Goal: Connect with others: Establish contact or relationships with other users

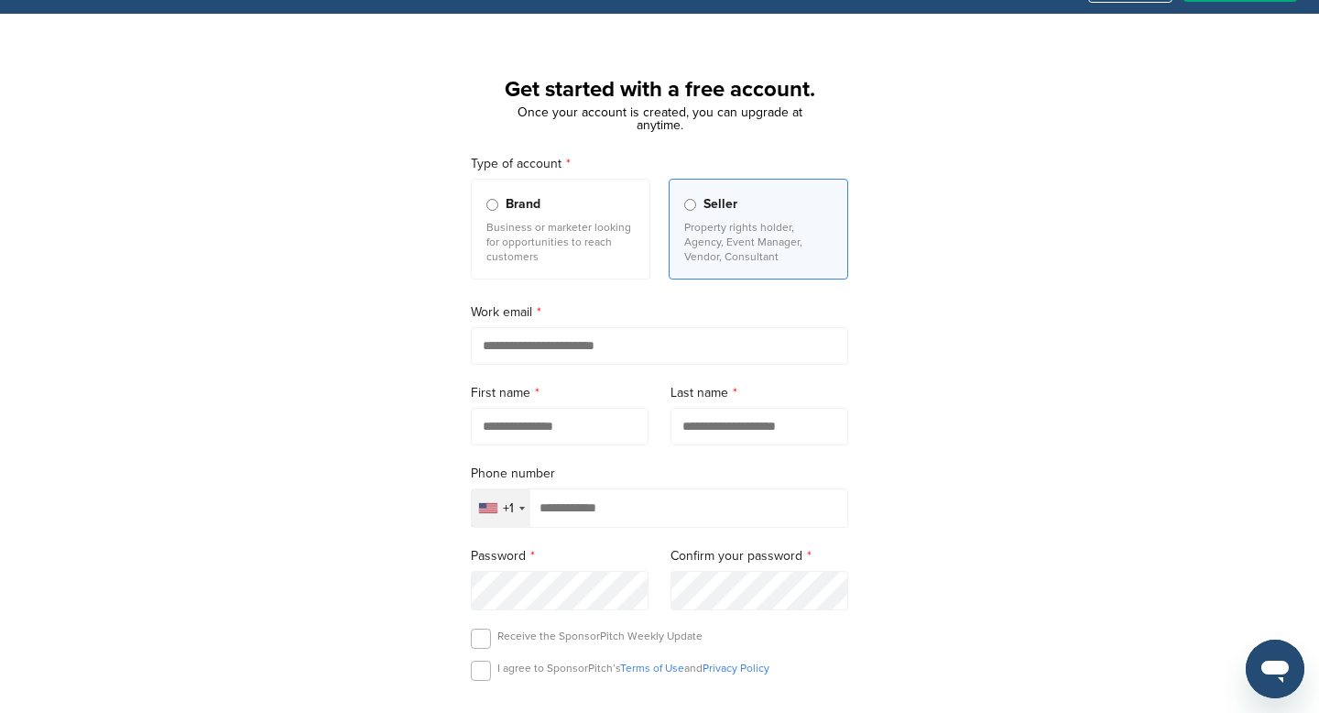
scroll to position [56, 0]
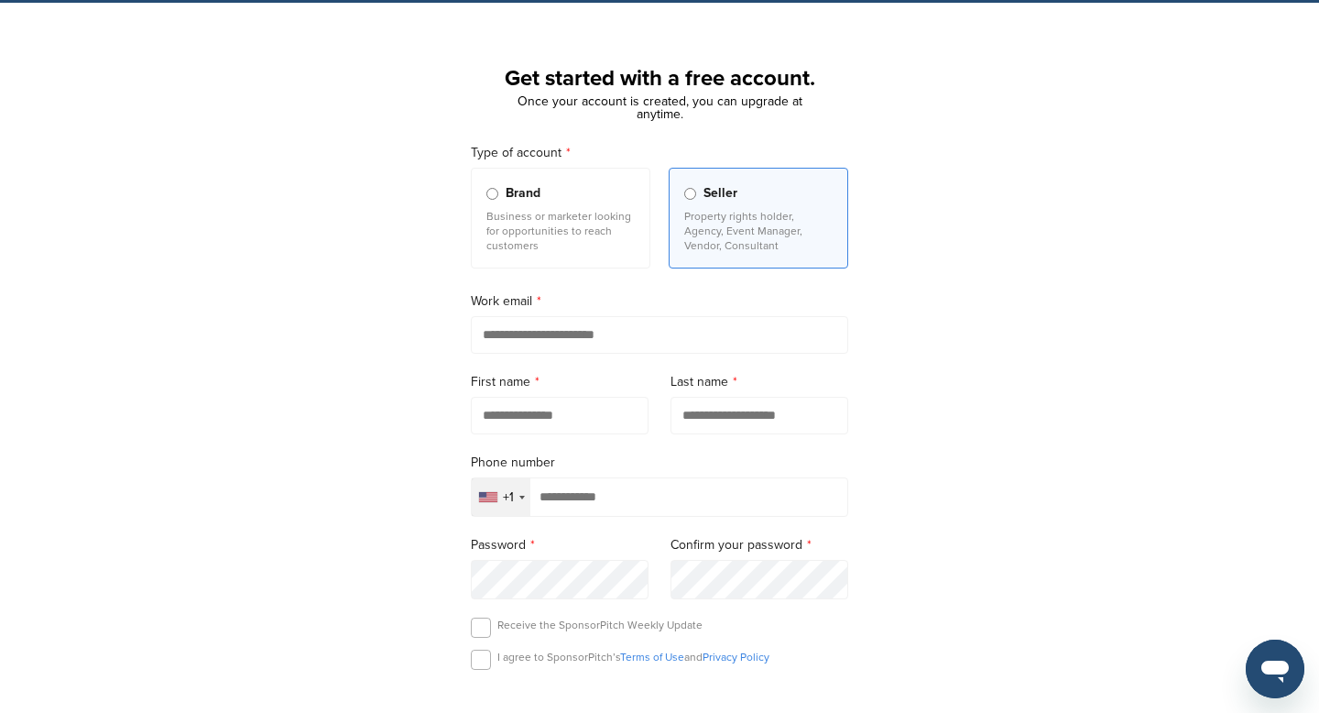
click at [591, 341] on input "email" at bounding box center [659, 335] width 377 height 38
type input "**********"
click at [567, 420] on input "text" at bounding box center [560, 416] width 178 height 38
type input "*********"
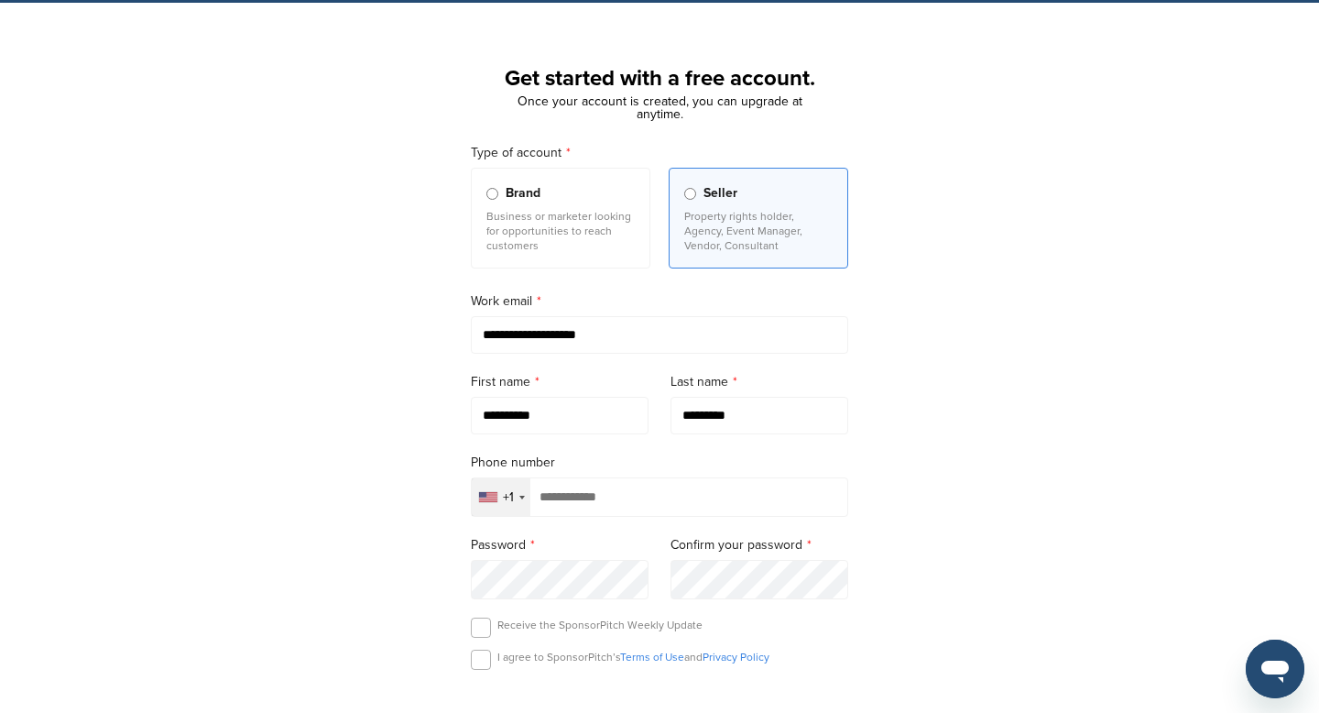
click at [562, 501] on input "tel" at bounding box center [659, 496] width 377 height 39
type input "**********"
click at [467, 650] on div "**********" at bounding box center [659, 485] width 421 height 728
click at [475, 660] on label at bounding box center [481, 660] width 20 height 20
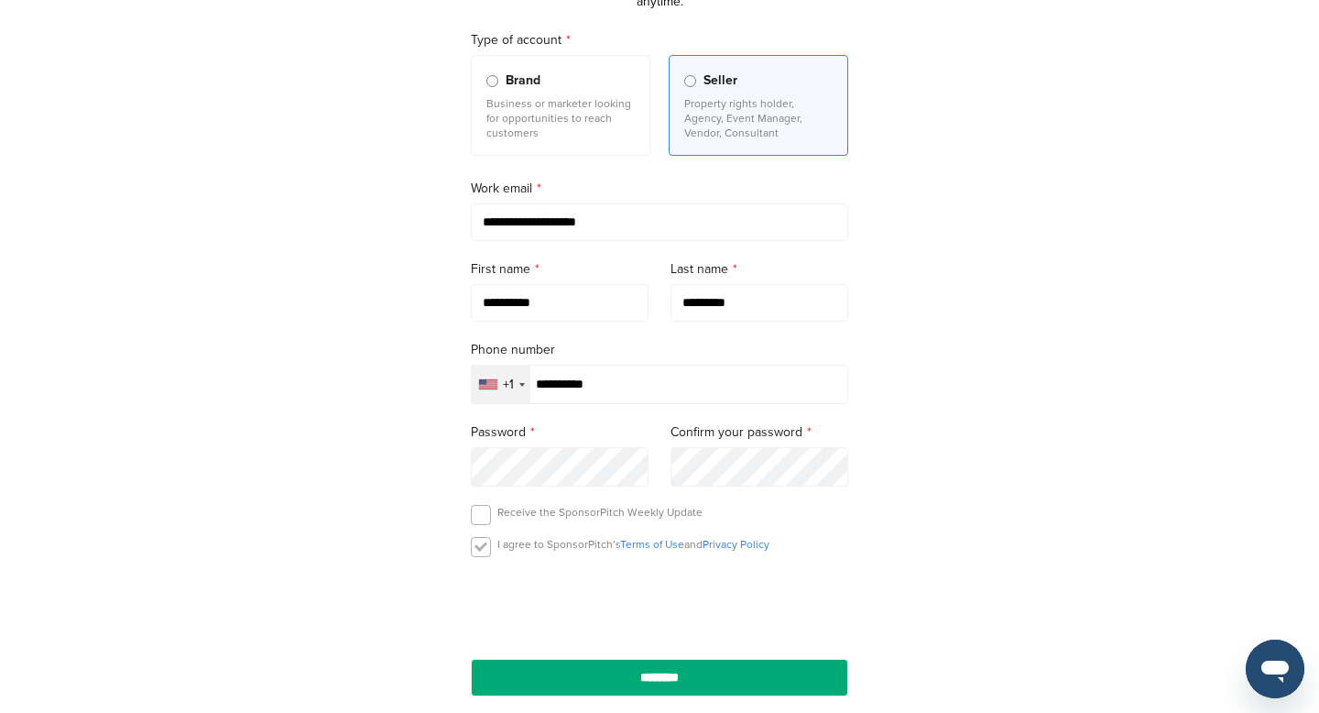
scroll to position [184, 0]
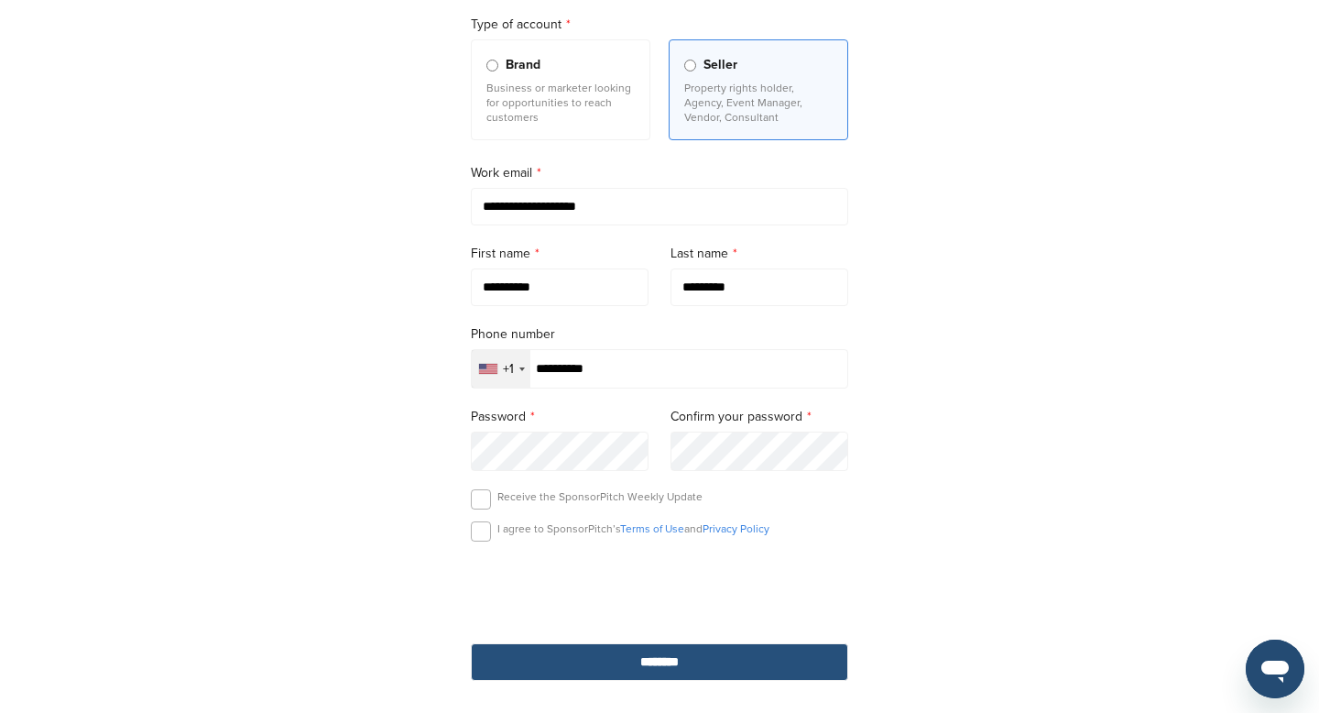
click at [599, 664] on input "********" at bounding box center [659, 662] width 377 height 38
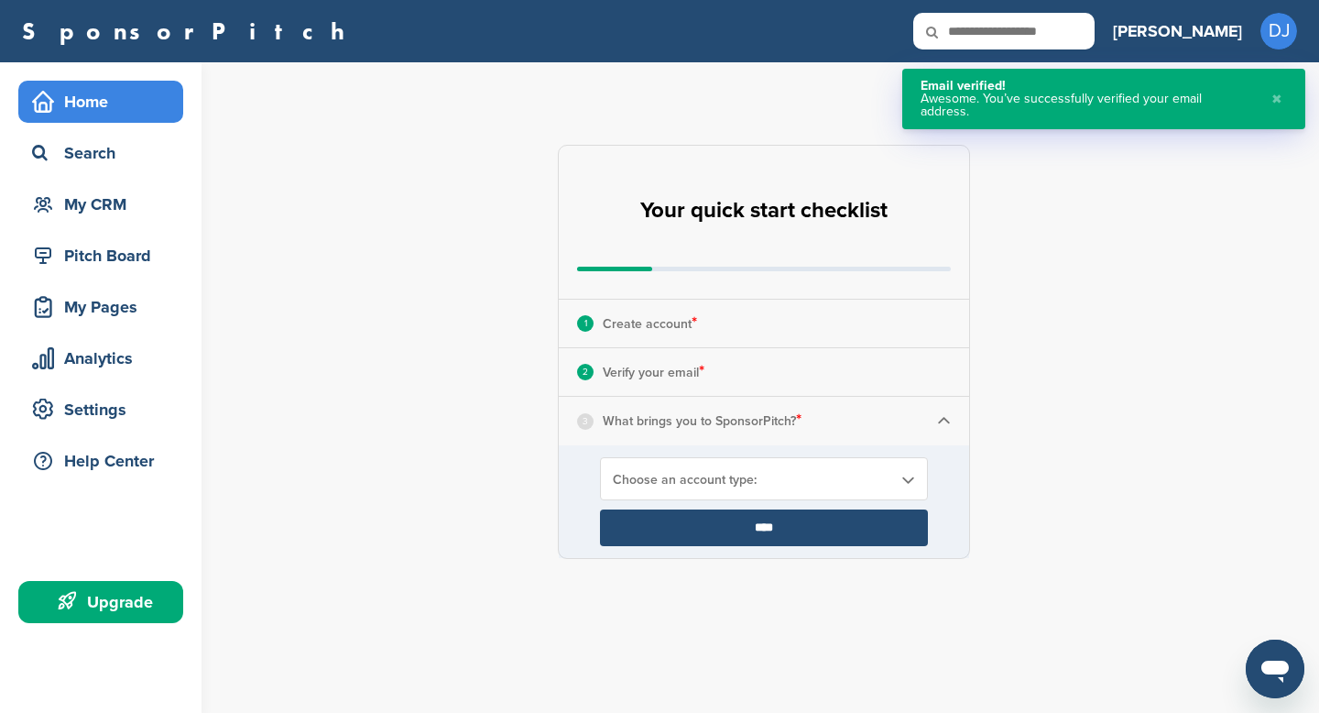
click at [683, 482] on span "Choose an account type:" at bounding box center [752, 480] width 279 height 16
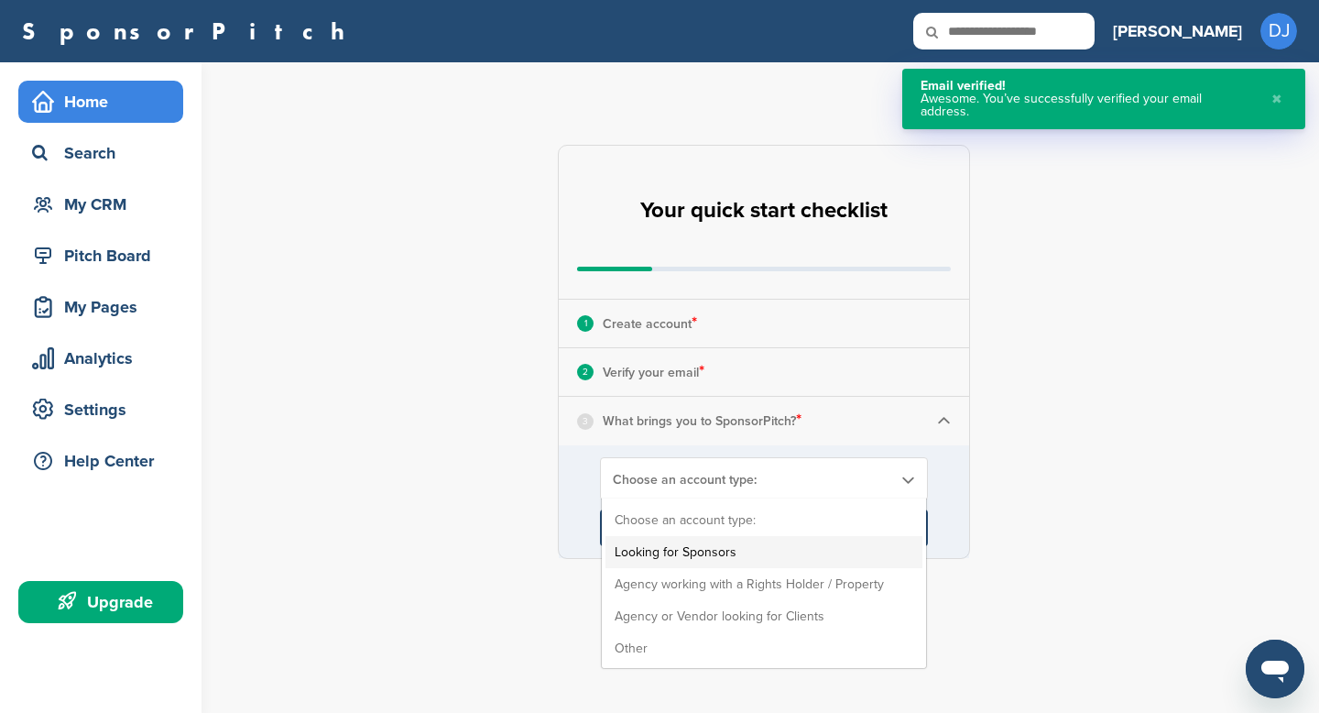
click at [681, 545] on li "Looking for Sponsors" at bounding box center [764, 552] width 317 height 32
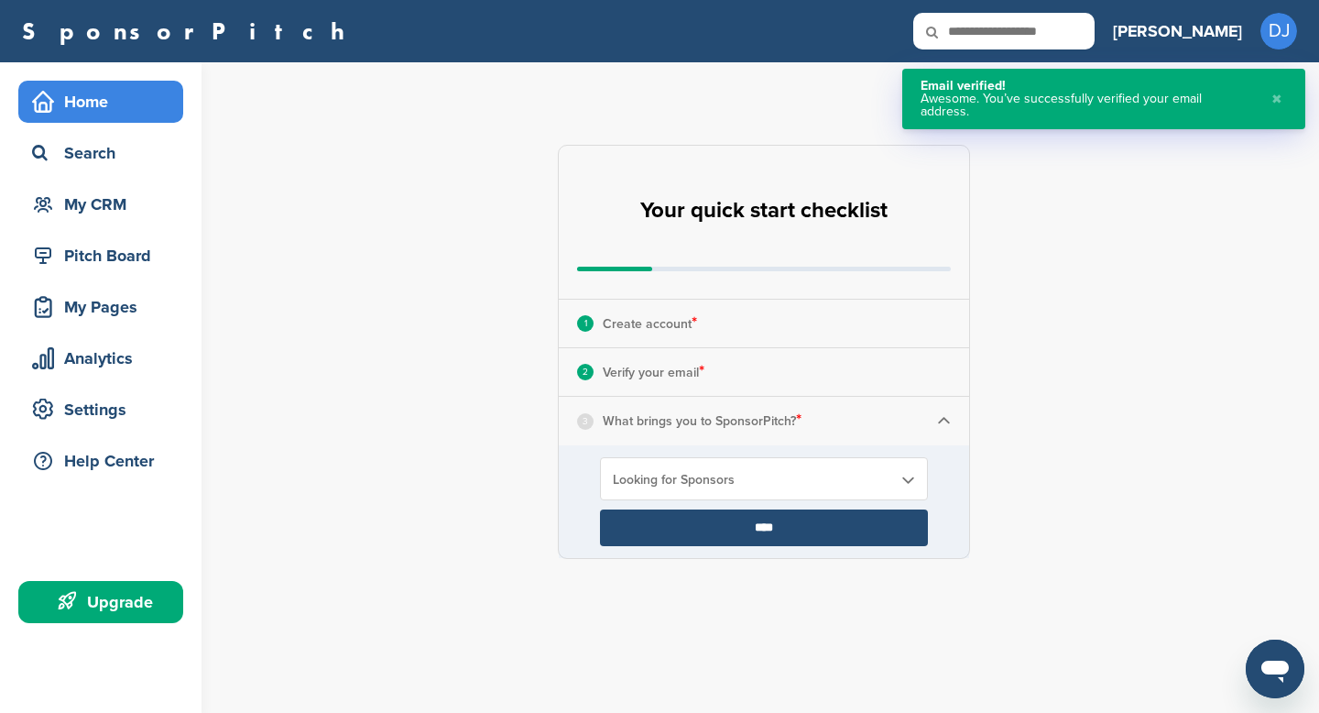
click at [722, 526] on input "****" at bounding box center [764, 527] width 328 height 37
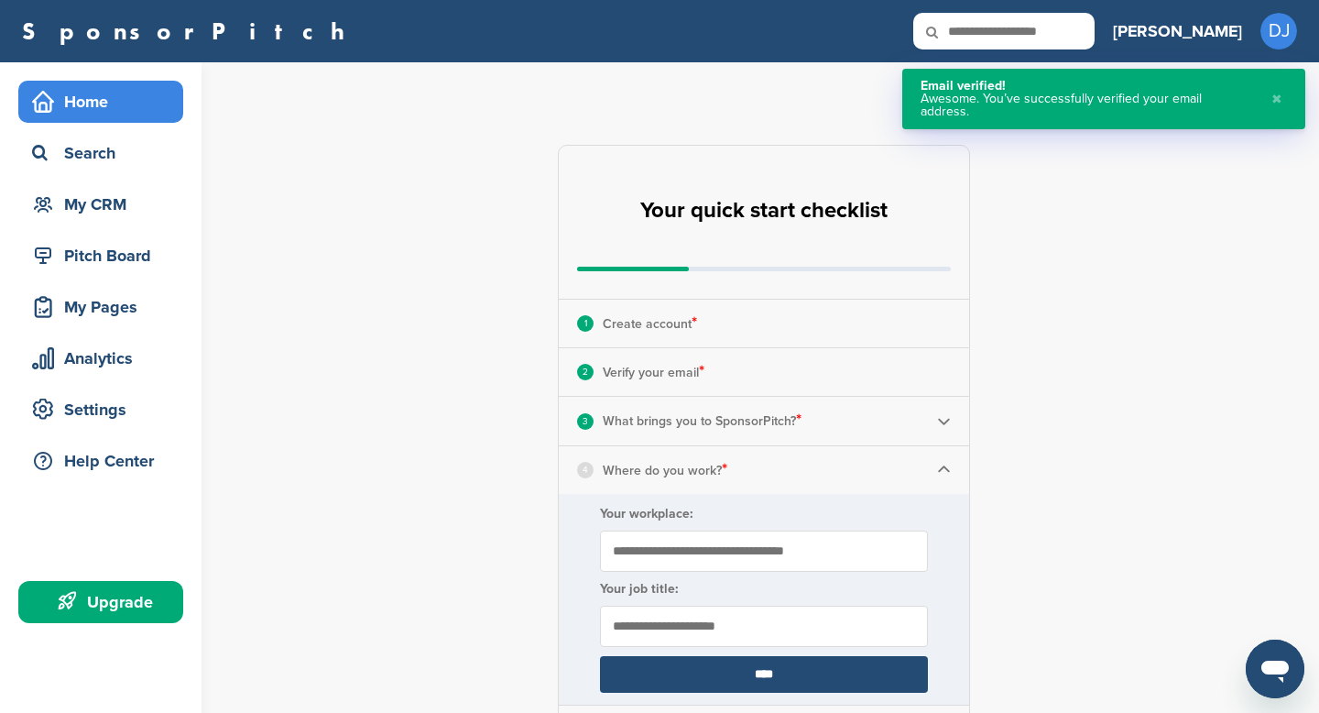
click at [720, 555] on input "Your workplace:" at bounding box center [764, 550] width 328 height 41
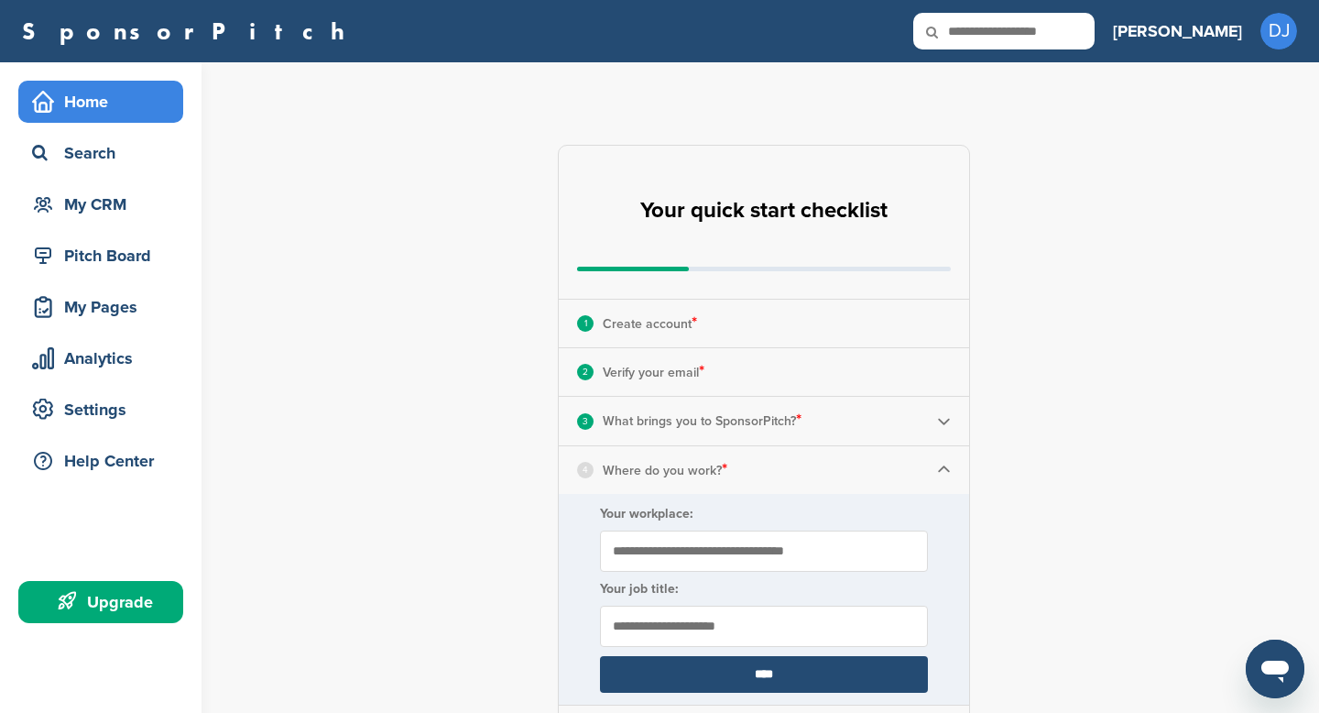
type input "*"
type input "**********"
click at [757, 613] on input "text" at bounding box center [764, 626] width 328 height 41
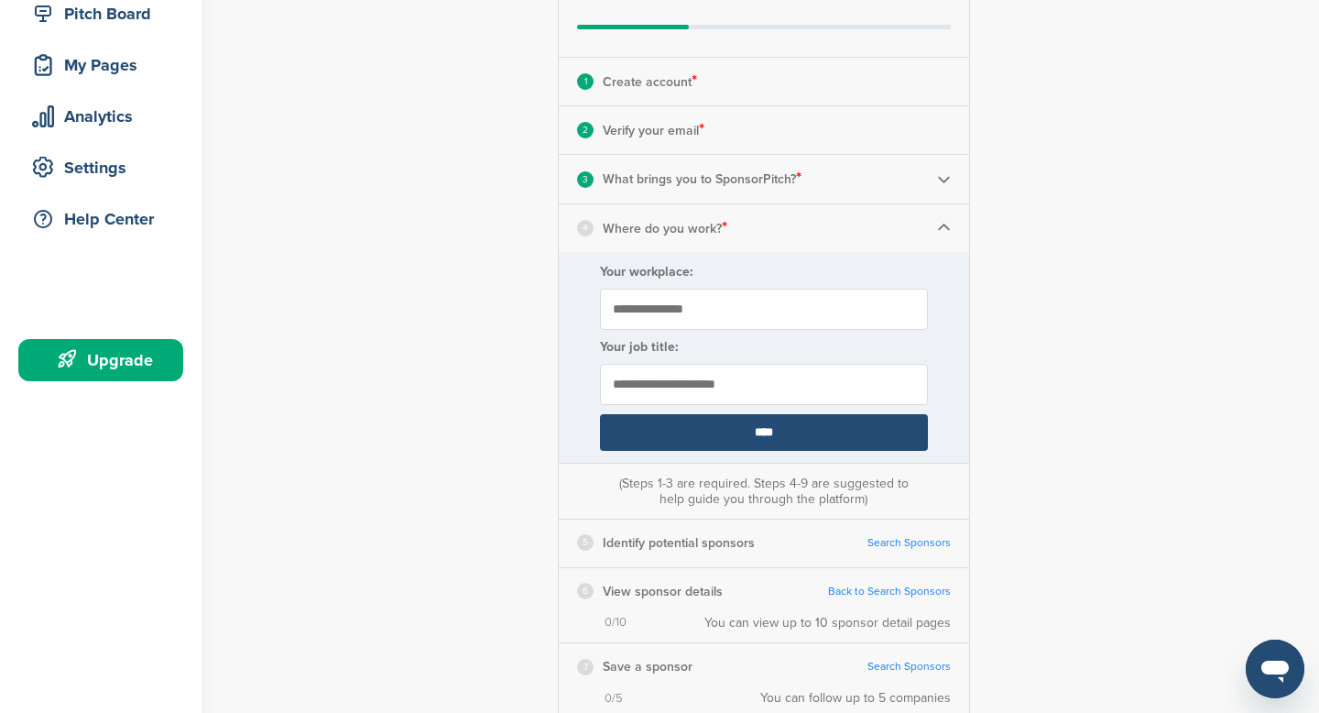
scroll to position [244, 0]
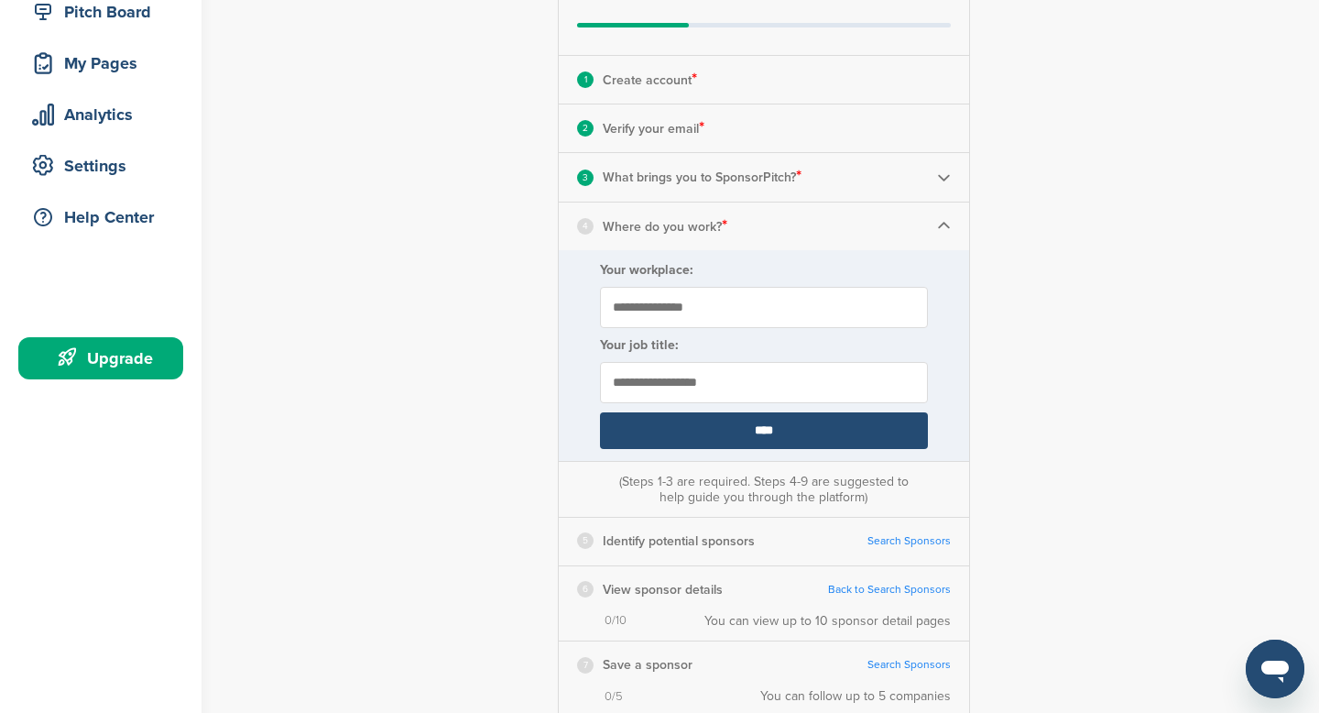
type input "**********"
click at [840, 443] on input "****" at bounding box center [764, 430] width 328 height 37
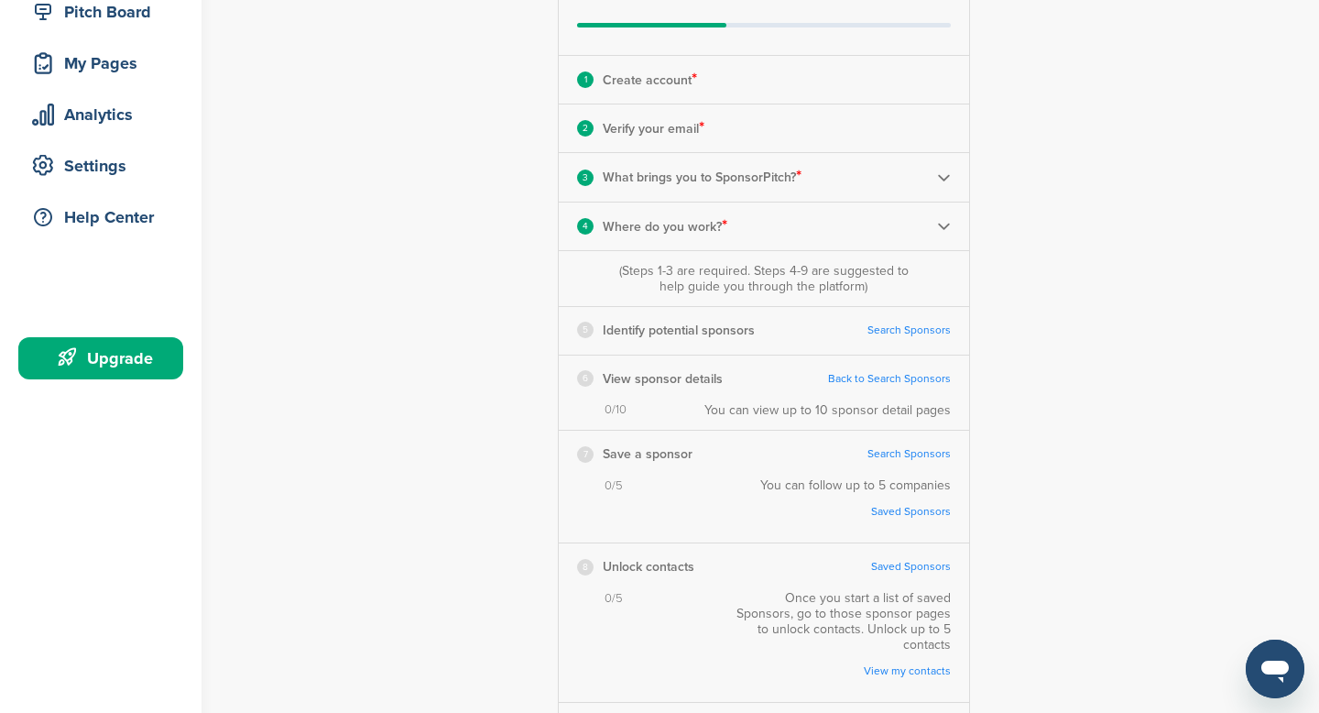
click at [932, 331] on link "Search Sponsors" at bounding box center [909, 330] width 83 height 14
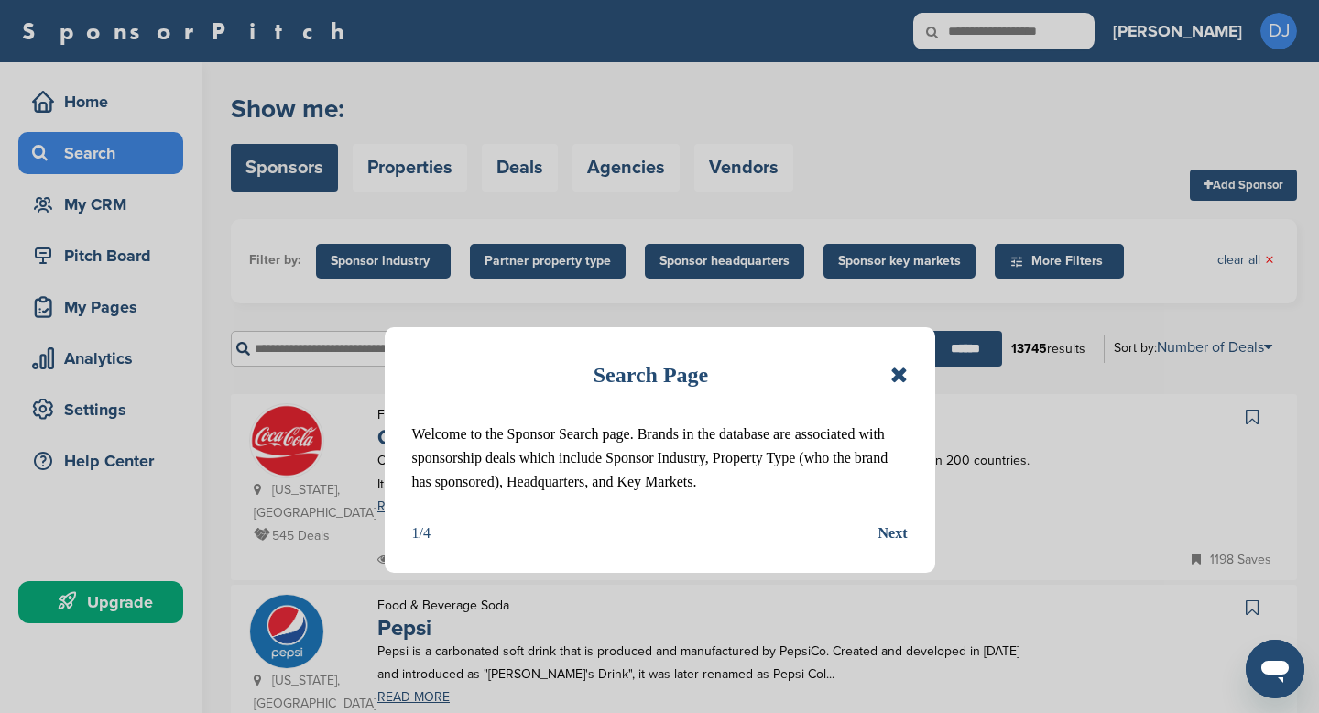
click at [888, 534] on div "Next" at bounding box center [893, 533] width 29 height 24
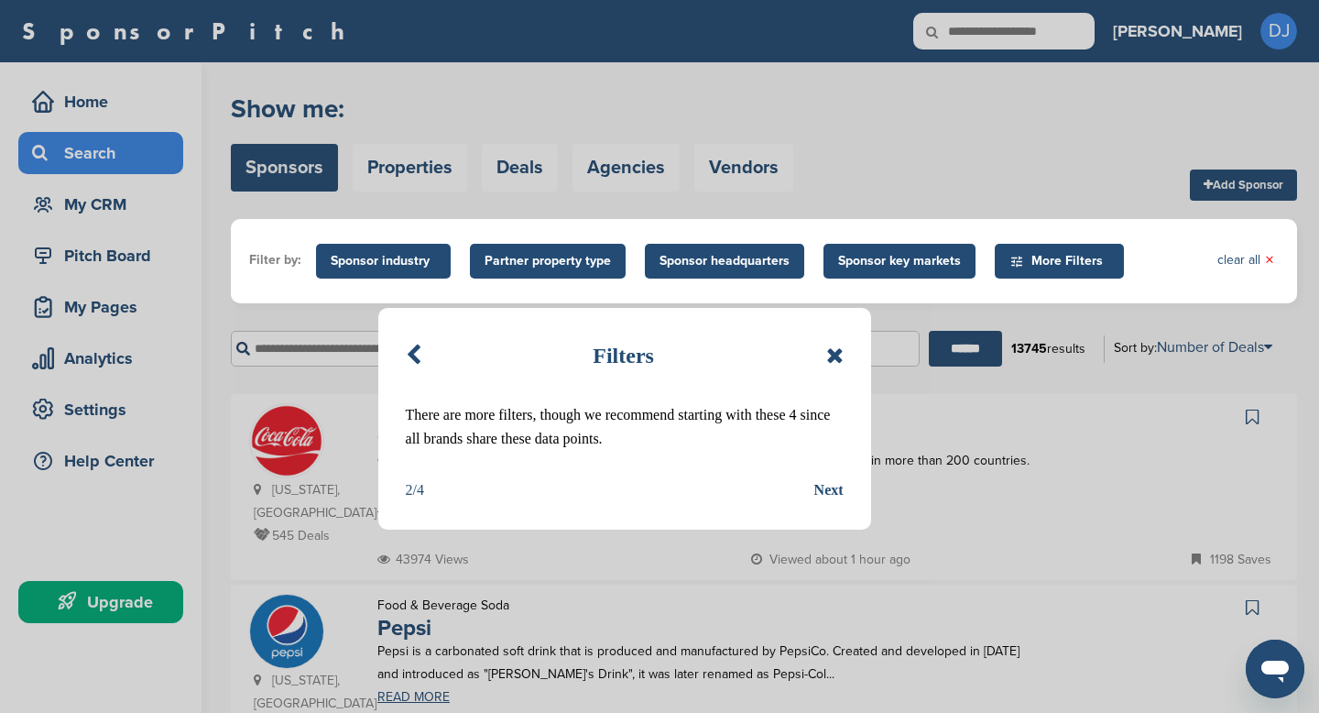
click at [821, 484] on div "Next" at bounding box center [828, 490] width 29 height 24
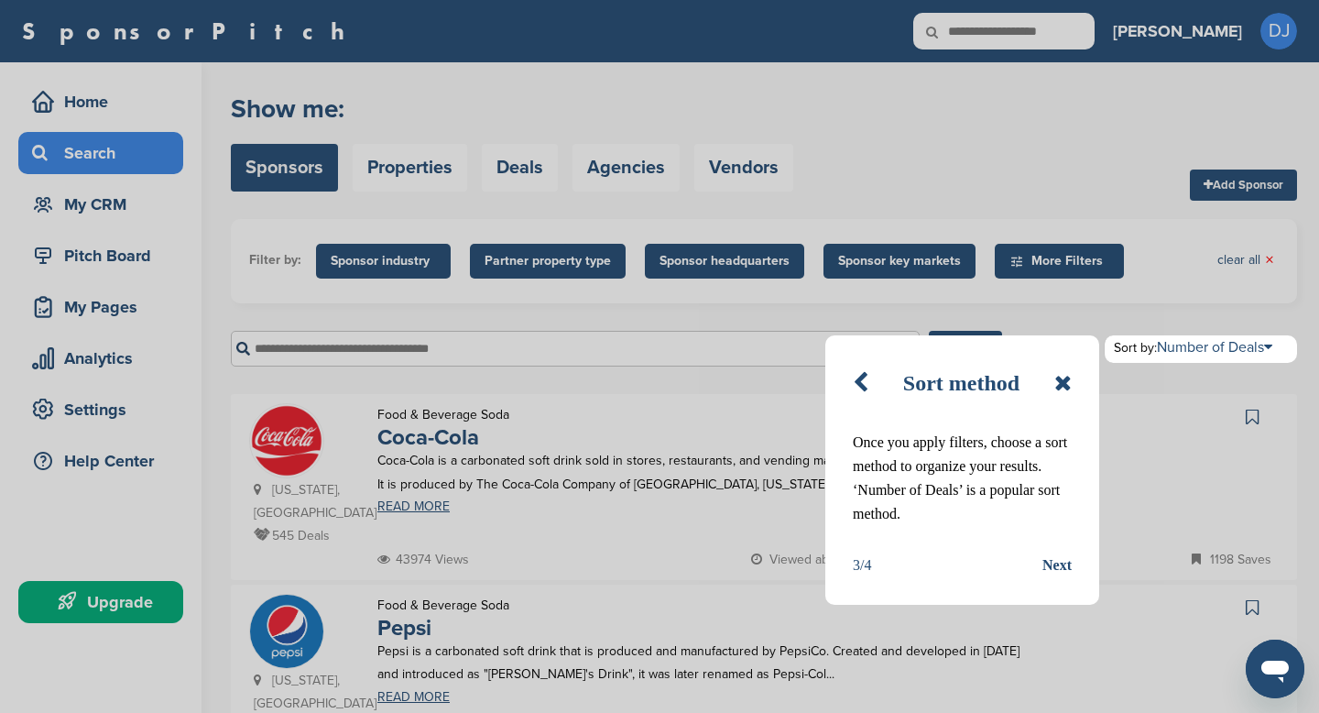
click at [1069, 570] on div "Next" at bounding box center [1057, 565] width 29 height 24
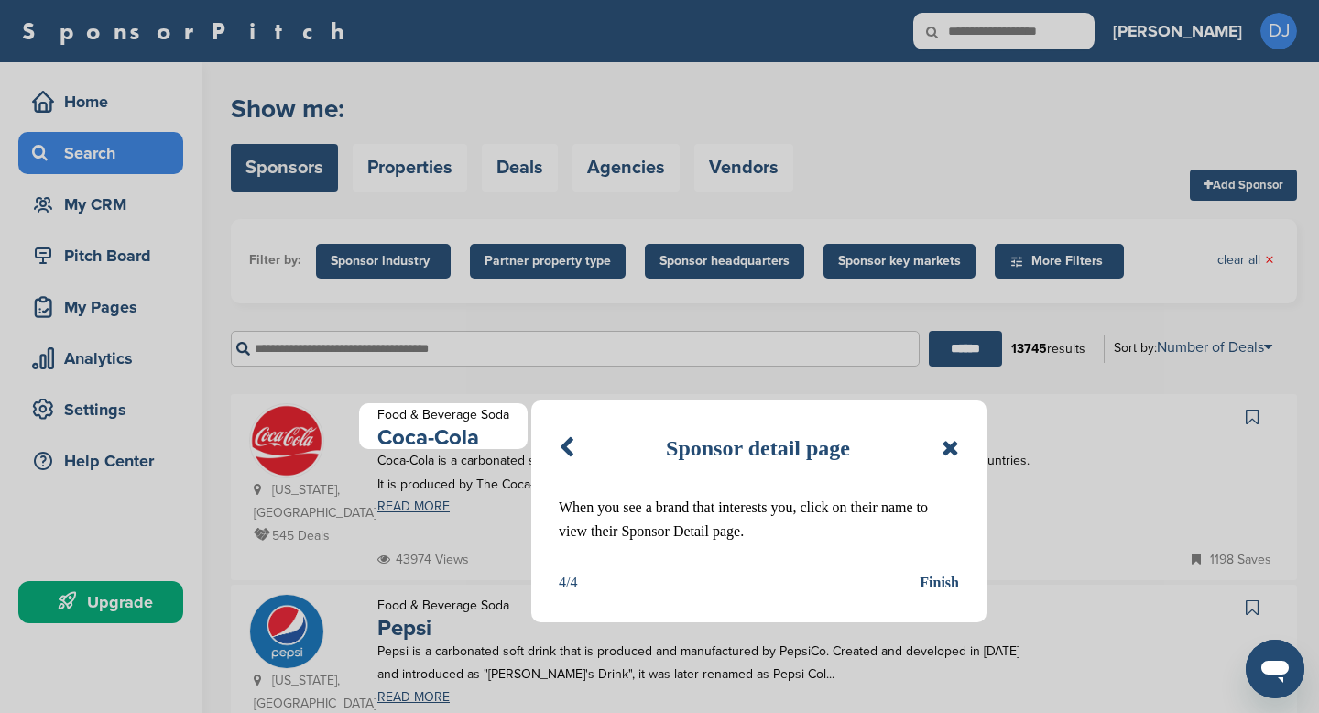
click at [932, 584] on div "Finish" at bounding box center [939, 583] width 39 height 24
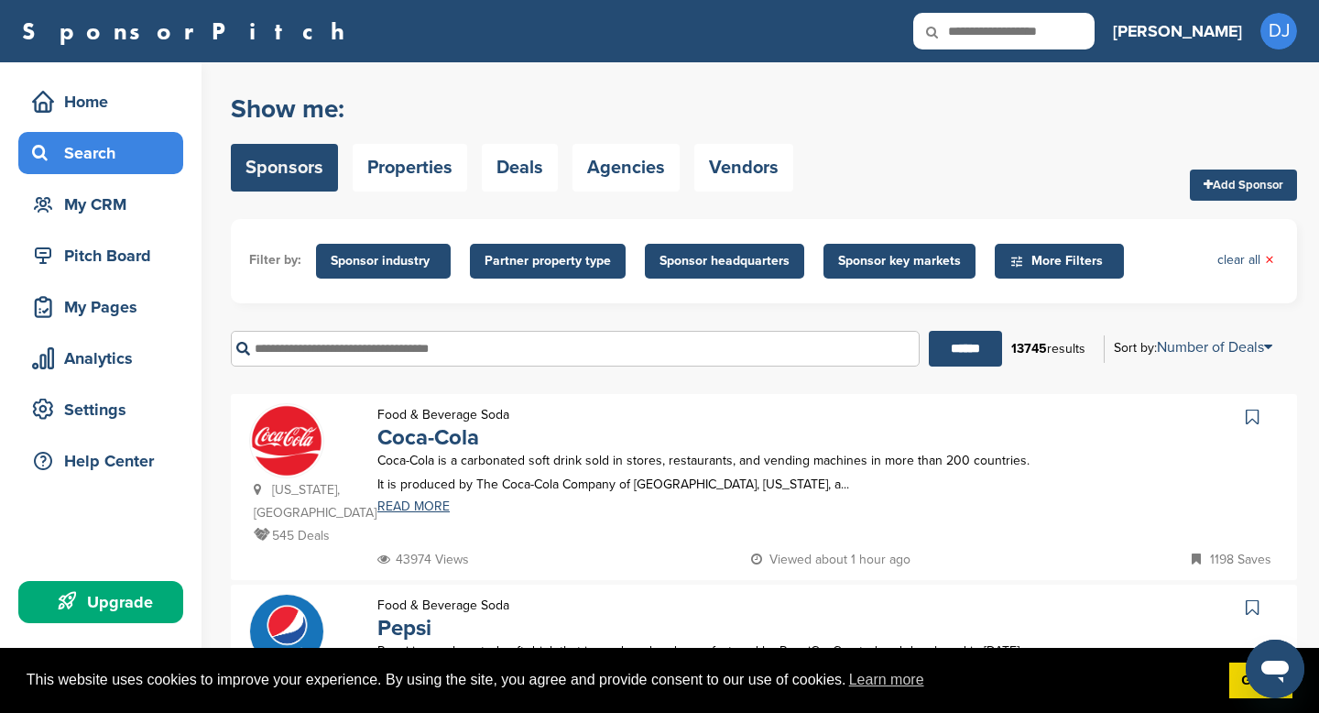
click at [844, 270] on span "Sponsor key markets" at bounding box center [899, 261] width 123 height 20
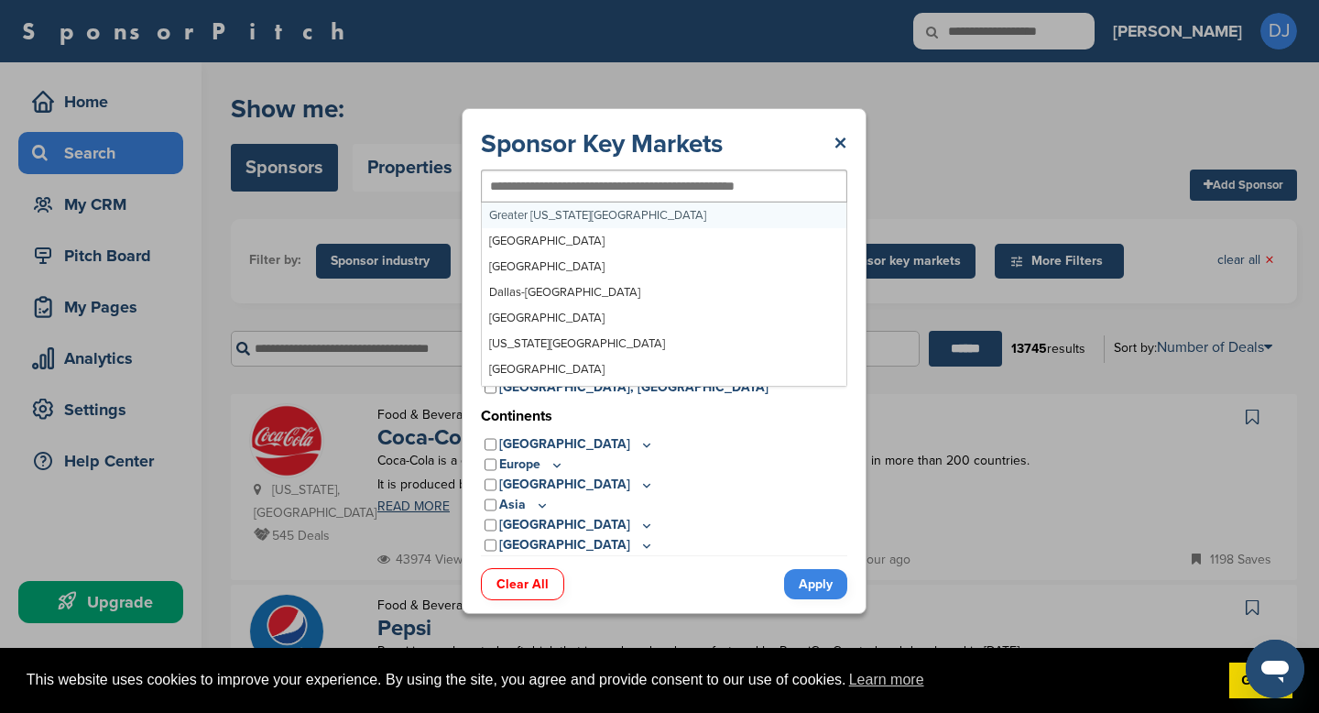
click at [608, 185] on input "text" at bounding box center [634, 186] width 289 height 16
type input "*"
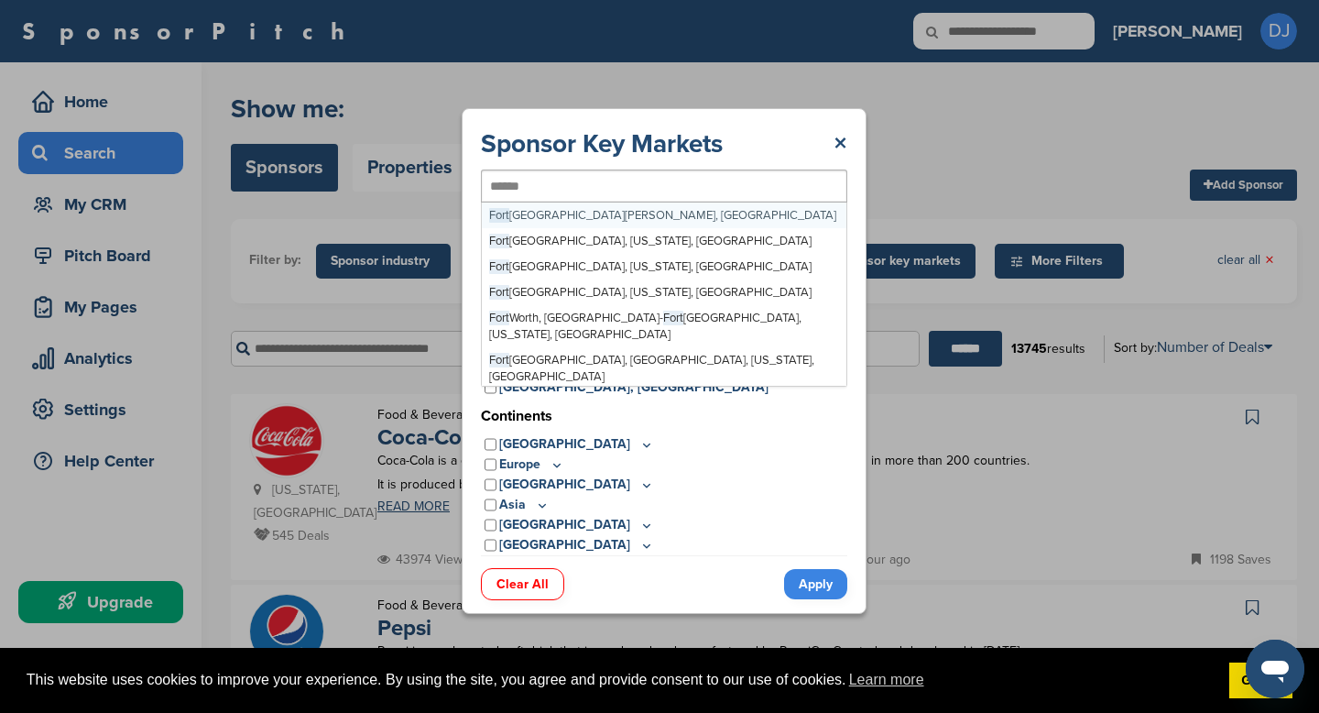
type input "*******"
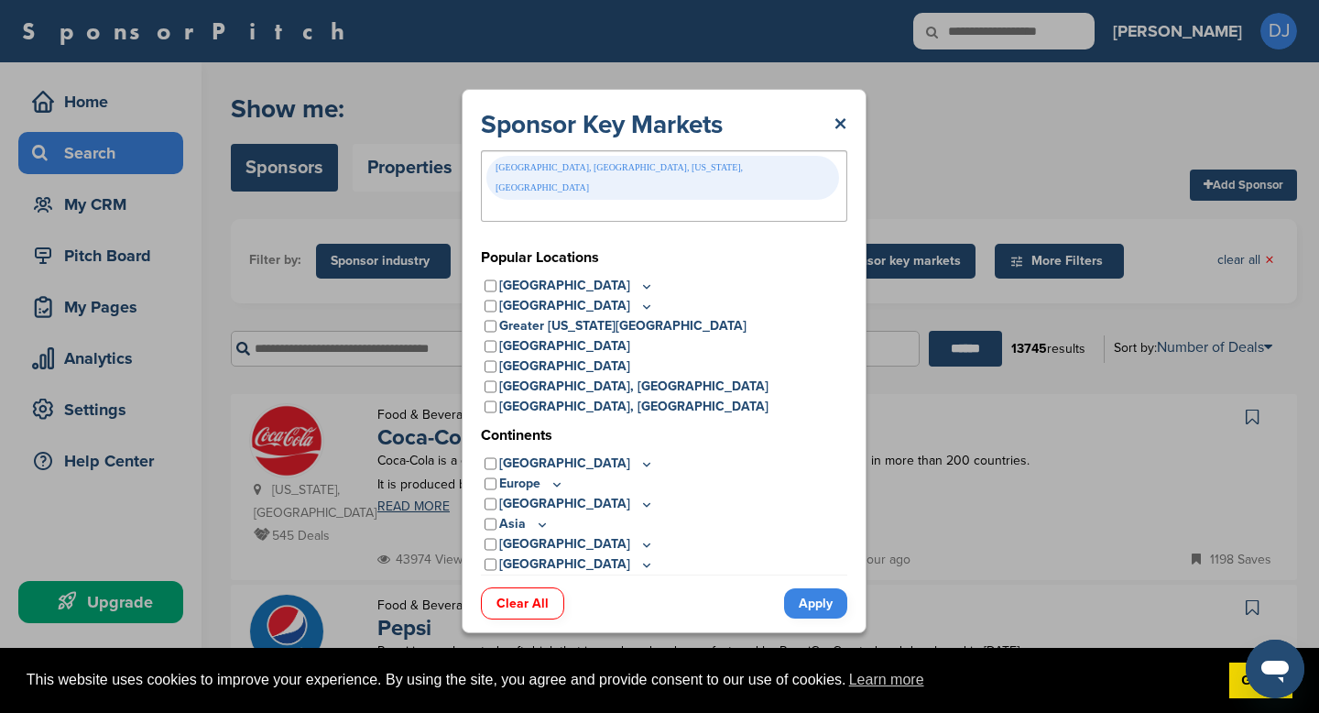
click at [815, 599] on link "Apply" at bounding box center [815, 603] width 63 height 30
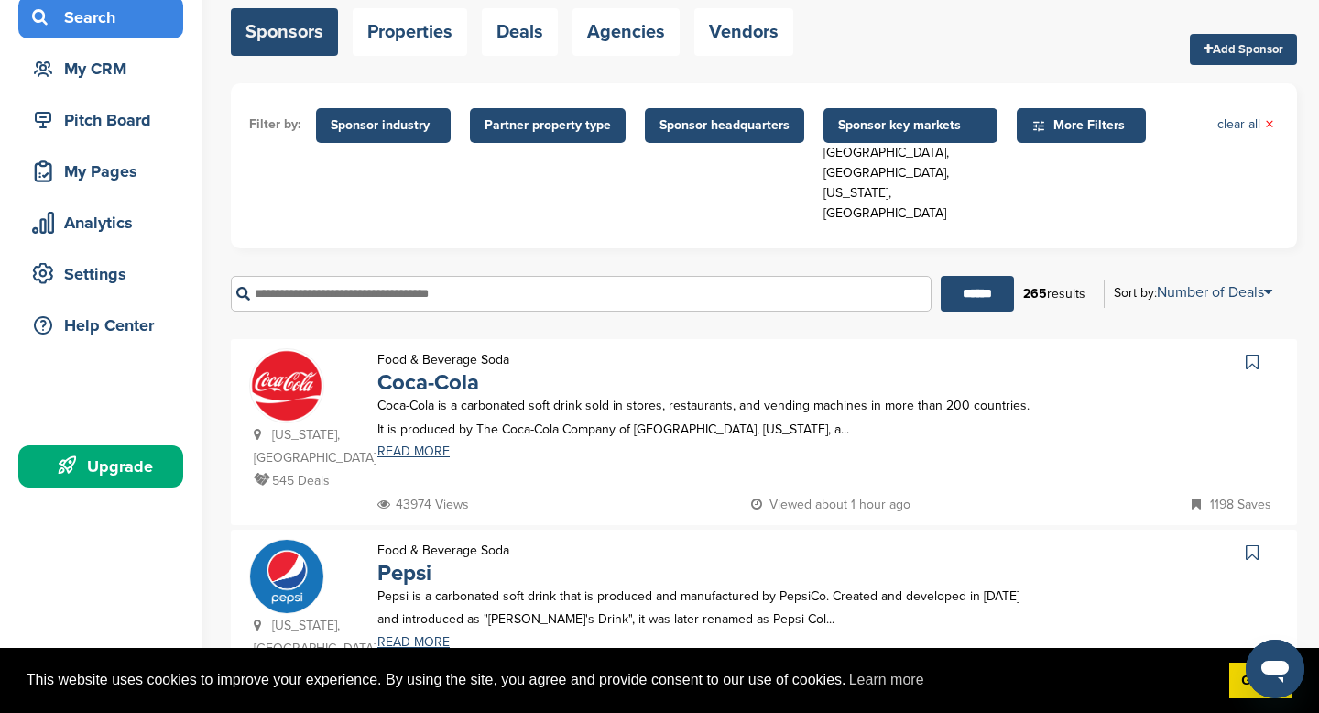
scroll to position [139, 0]
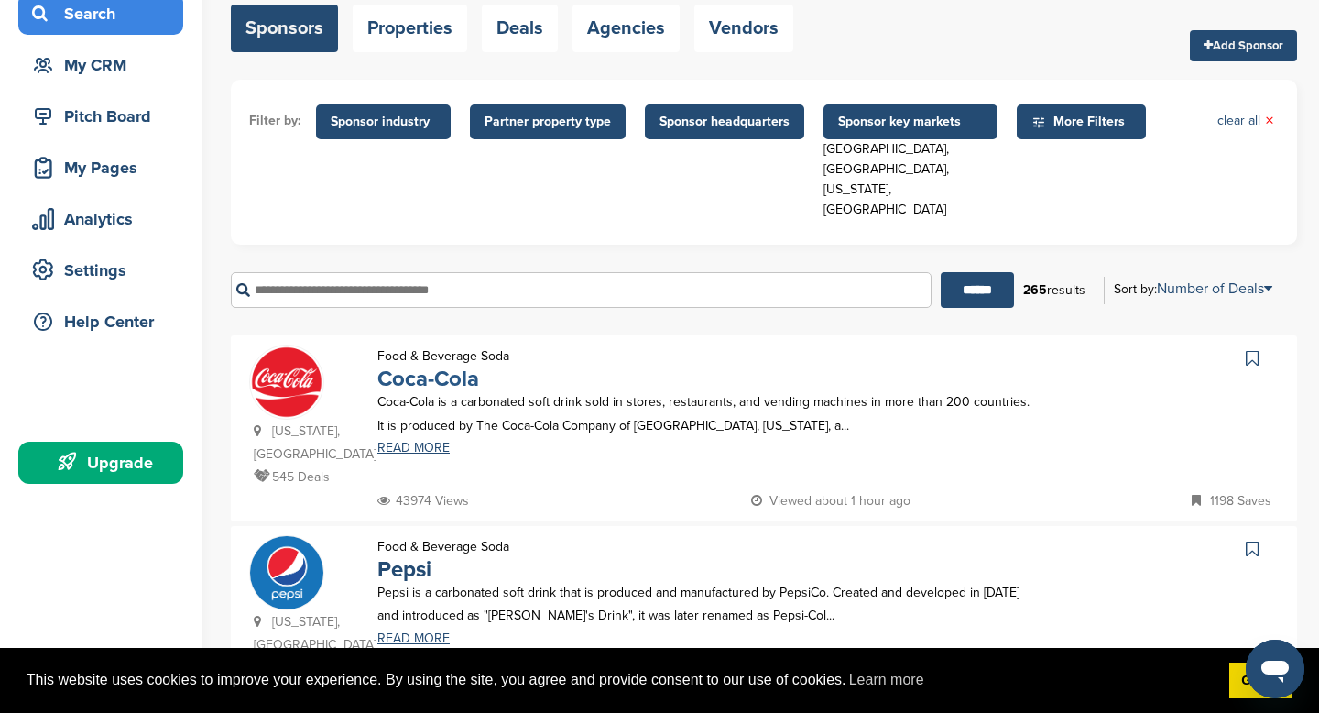
click at [452, 366] on link "Coca-Cola" at bounding box center [428, 379] width 102 height 27
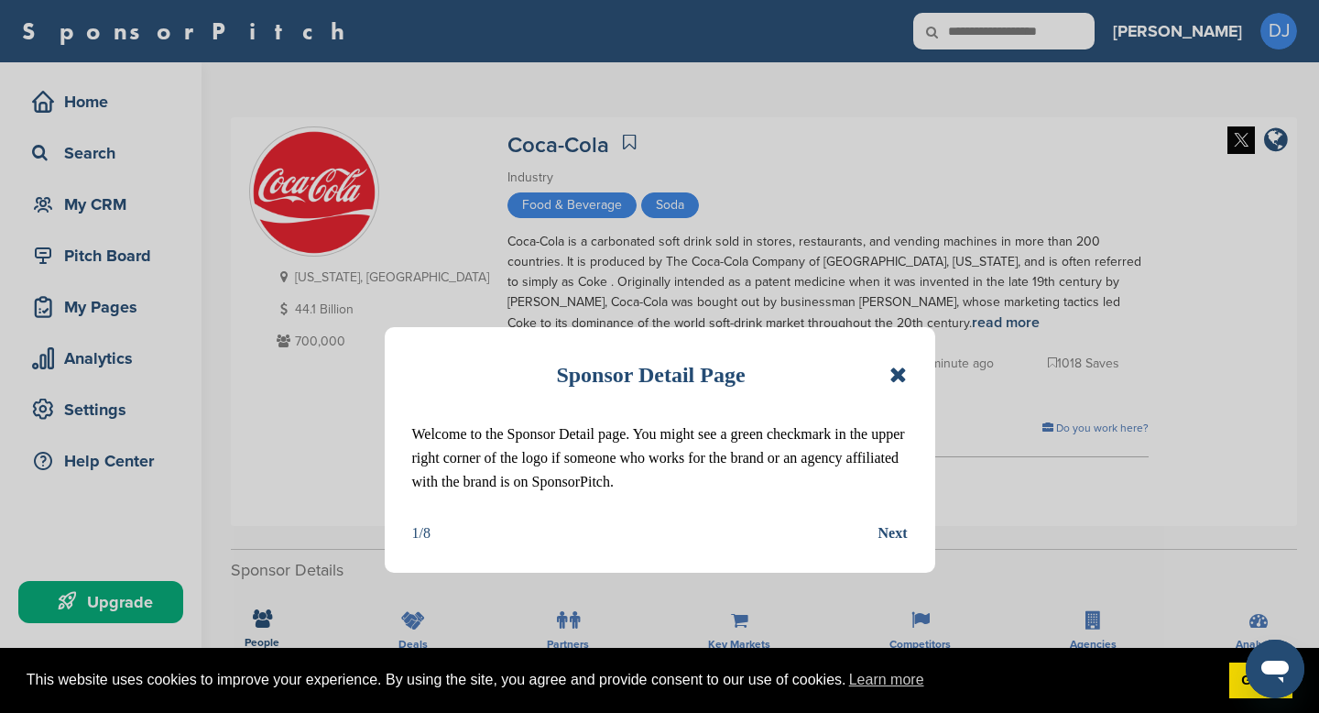
click at [891, 530] on div "Next" at bounding box center [893, 533] width 29 height 24
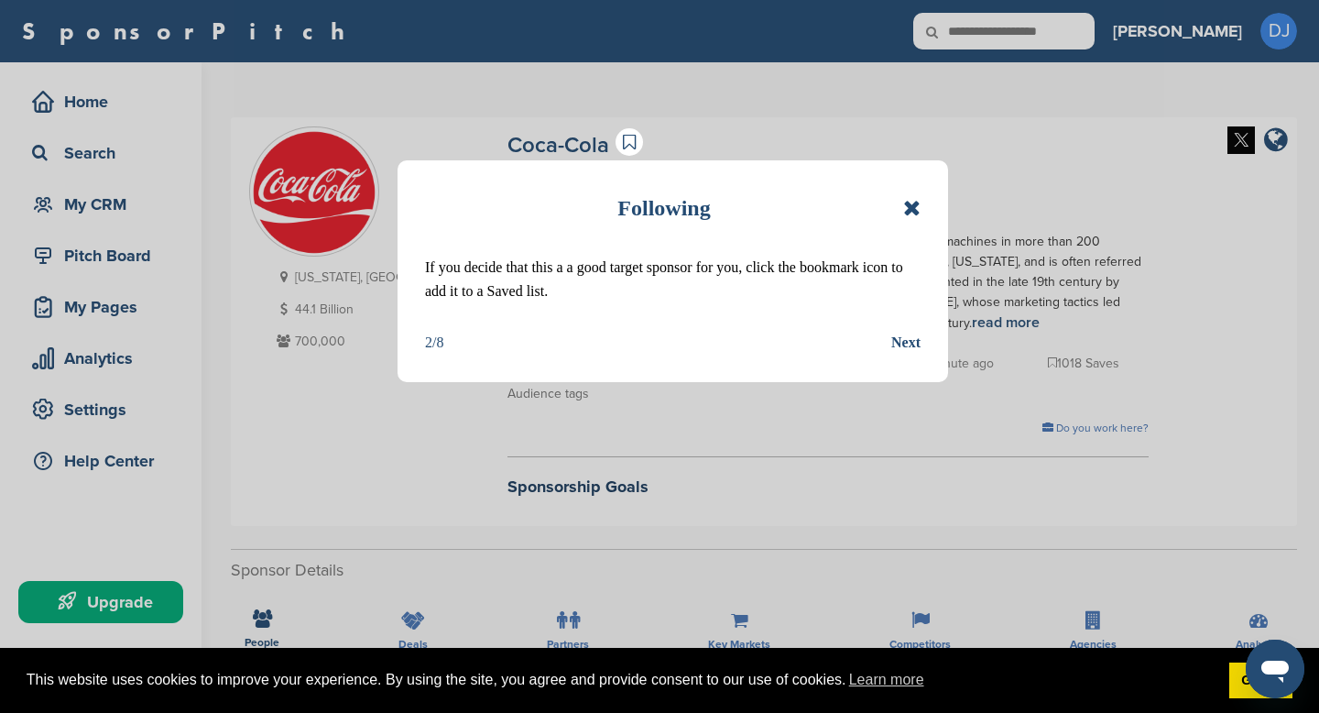
click at [903, 339] on div "Next" at bounding box center [905, 343] width 29 height 24
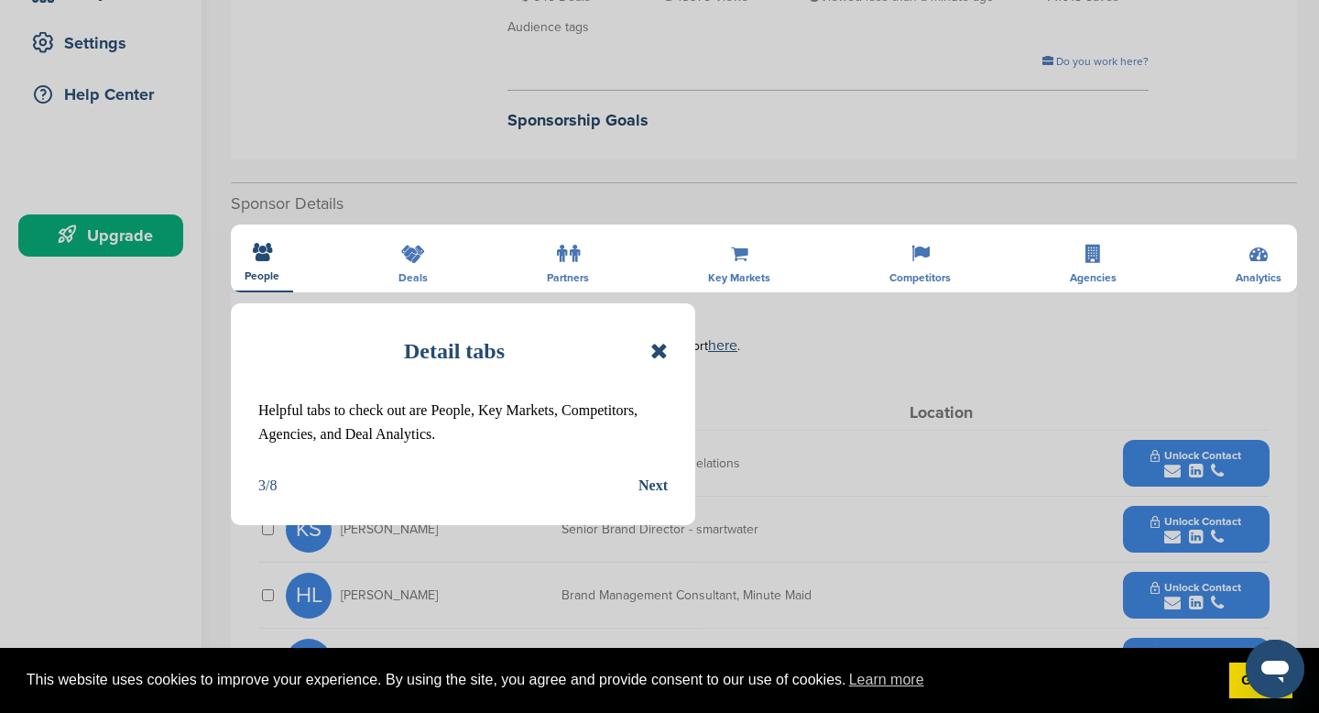
scroll to position [374, 0]
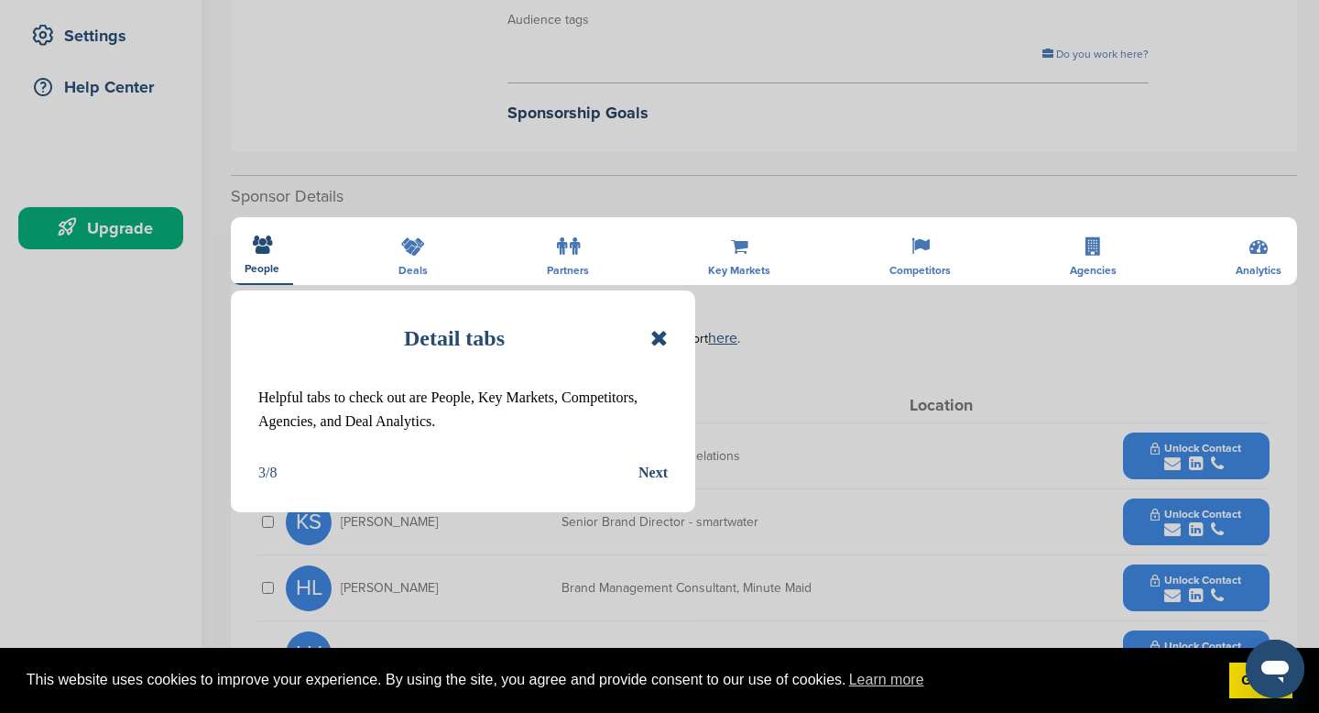
click at [645, 475] on div "Next" at bounding box center [653, 473] width 29 height 24
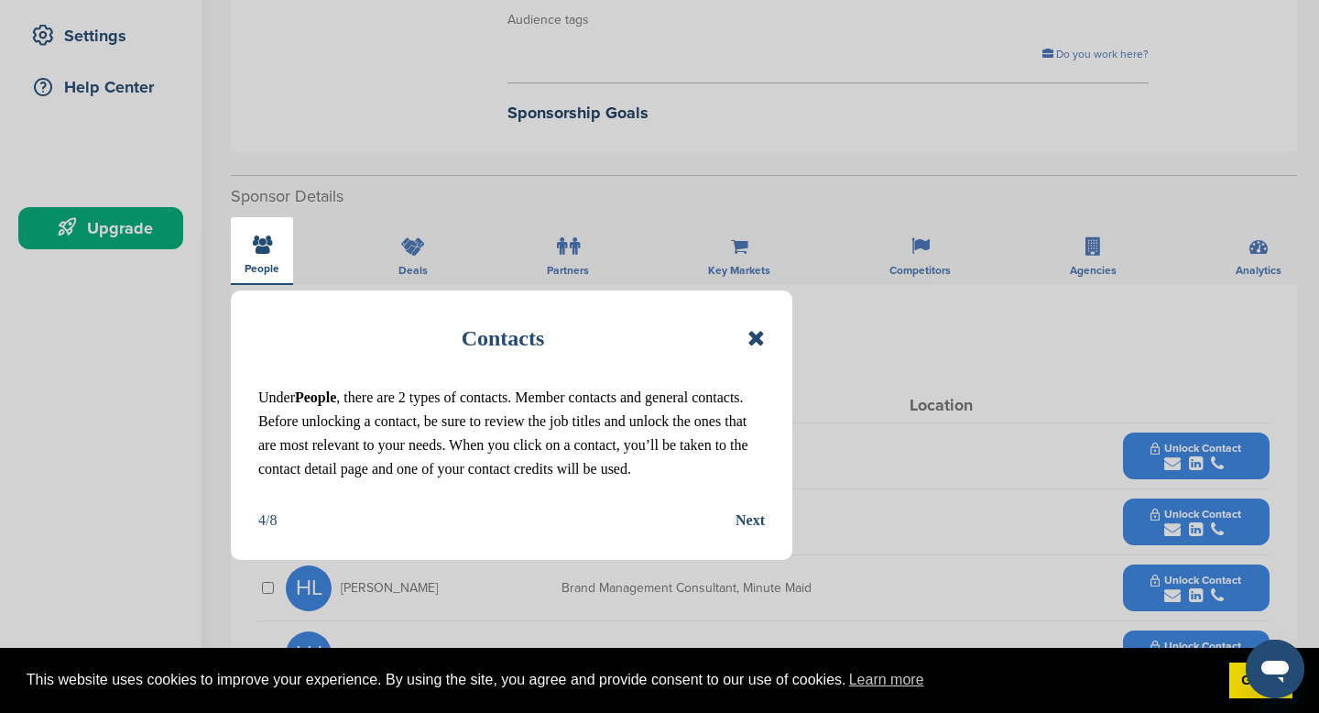
click at [744, 519] on div "Next" at bounding box center [750, 520] width 29 height 24
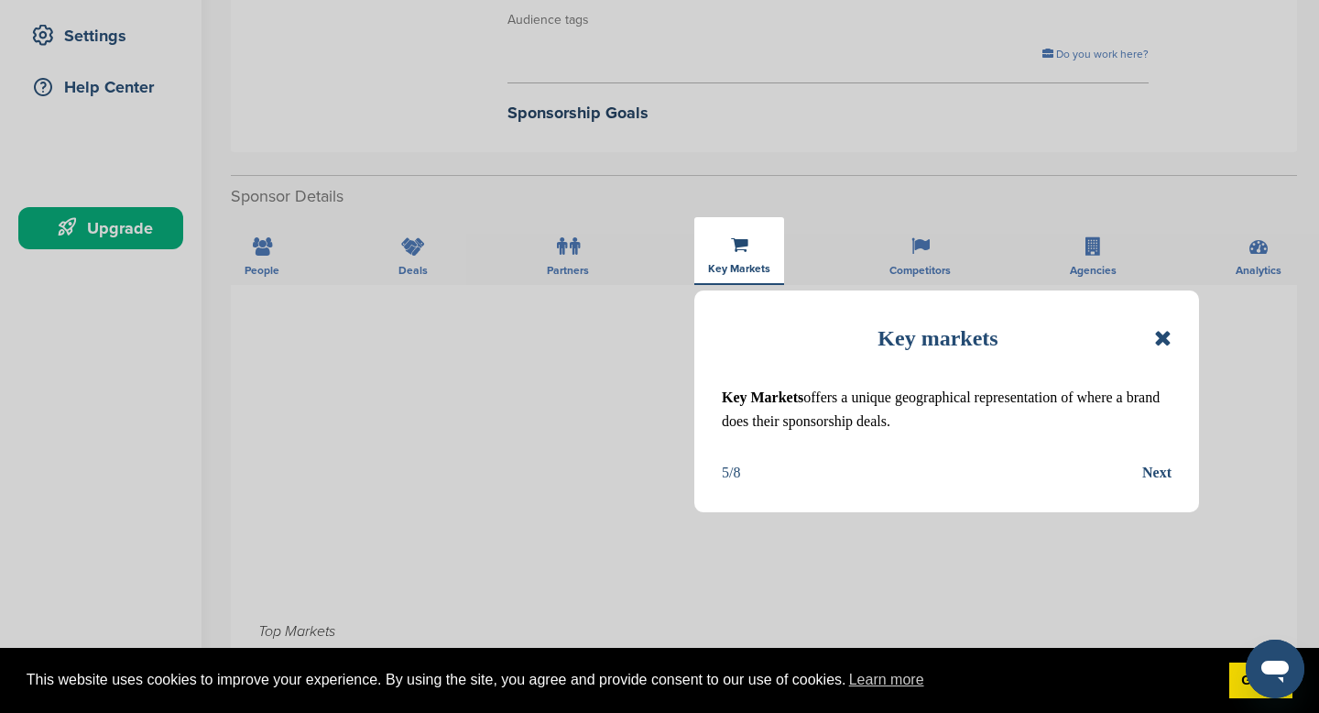
click at [1161, 475] on div "Next" at bounding box center [1156, 473] width 29 height 24
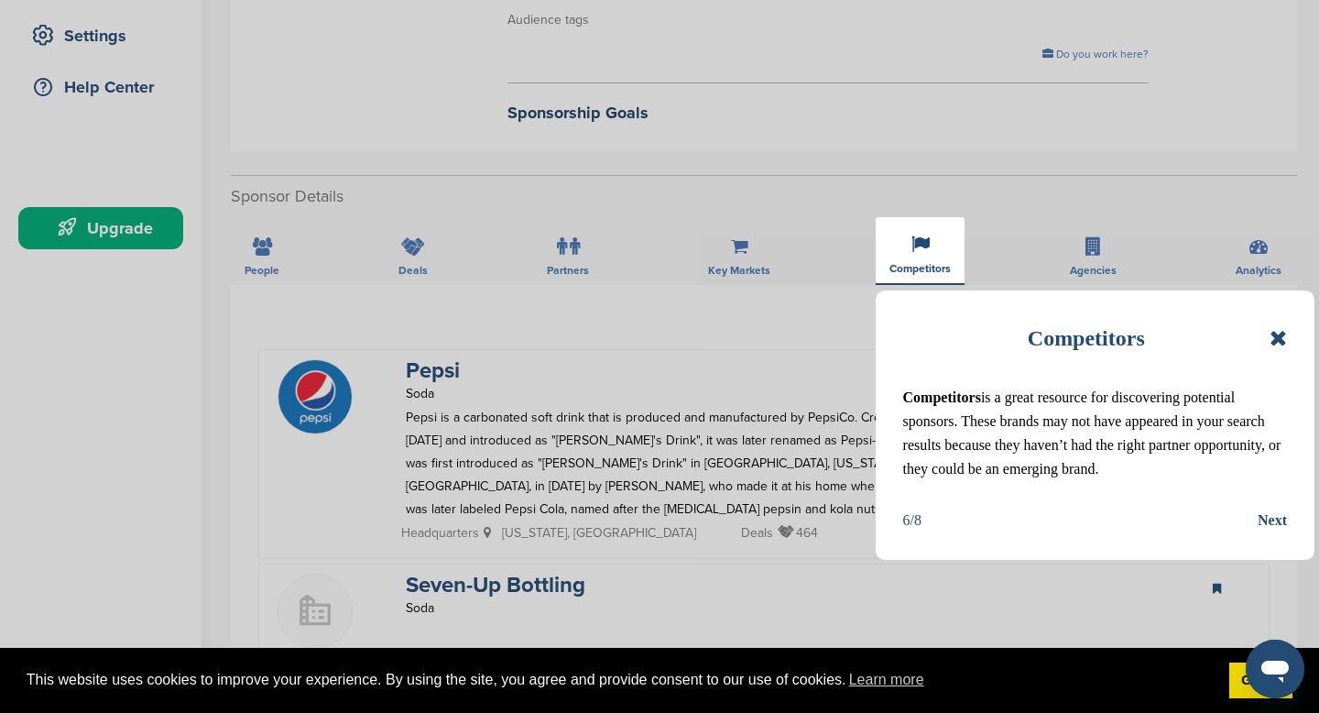
click at [1262, 512] on div "Next" at bounding box center [1272, 520] width 29 height 24
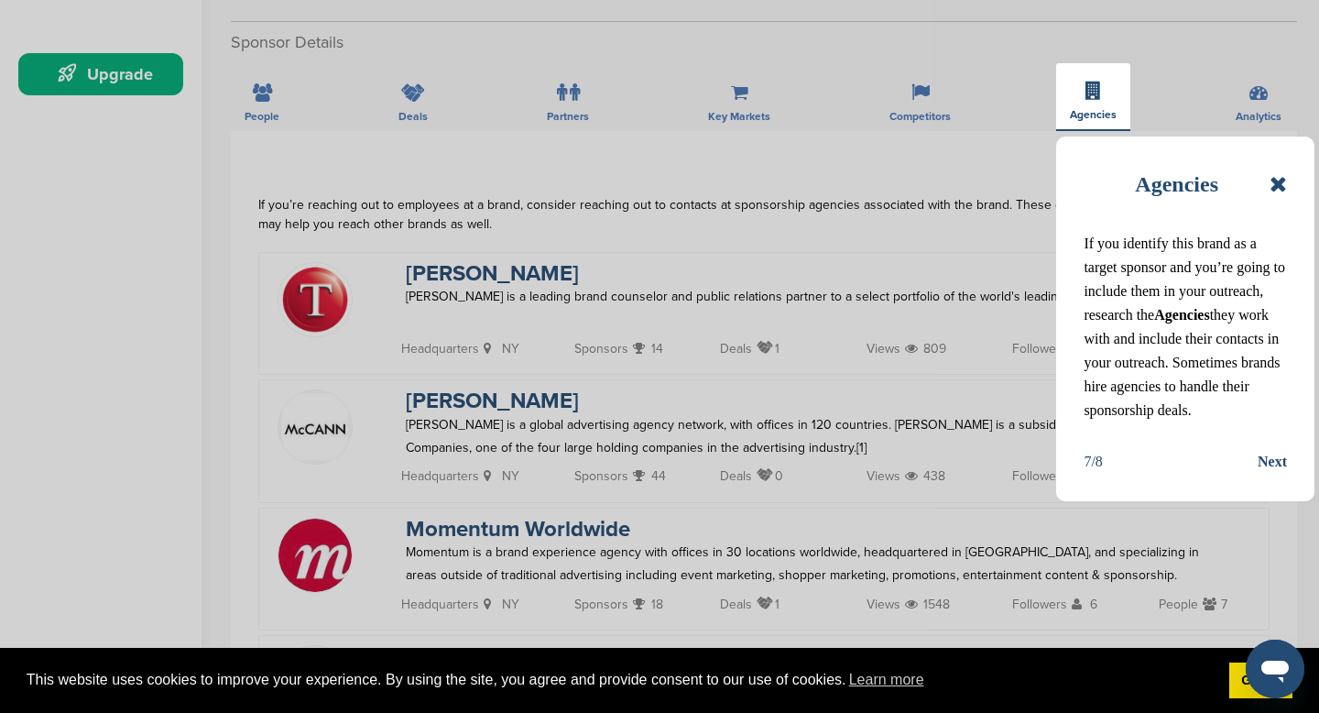
scroll to position [533, 0]
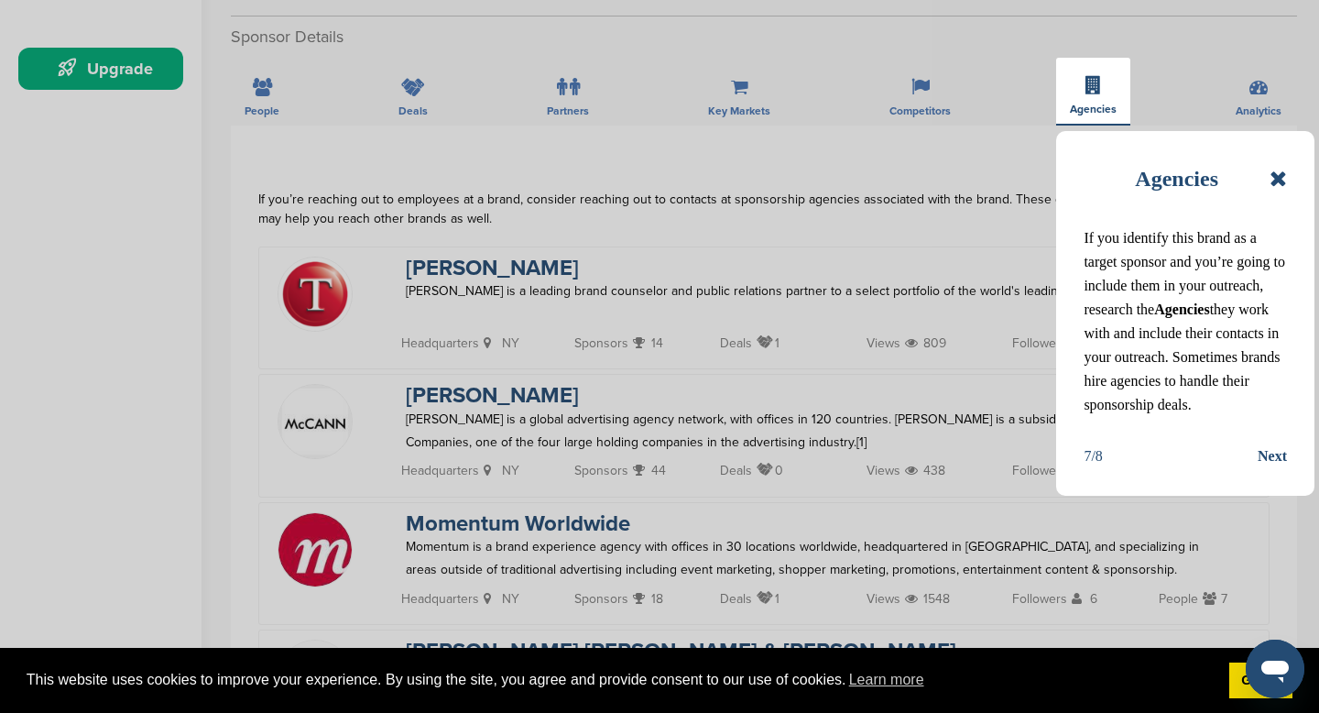
click at [1272, 457] on div "Next" at bounding box center [1272, 456] width 29 height 24
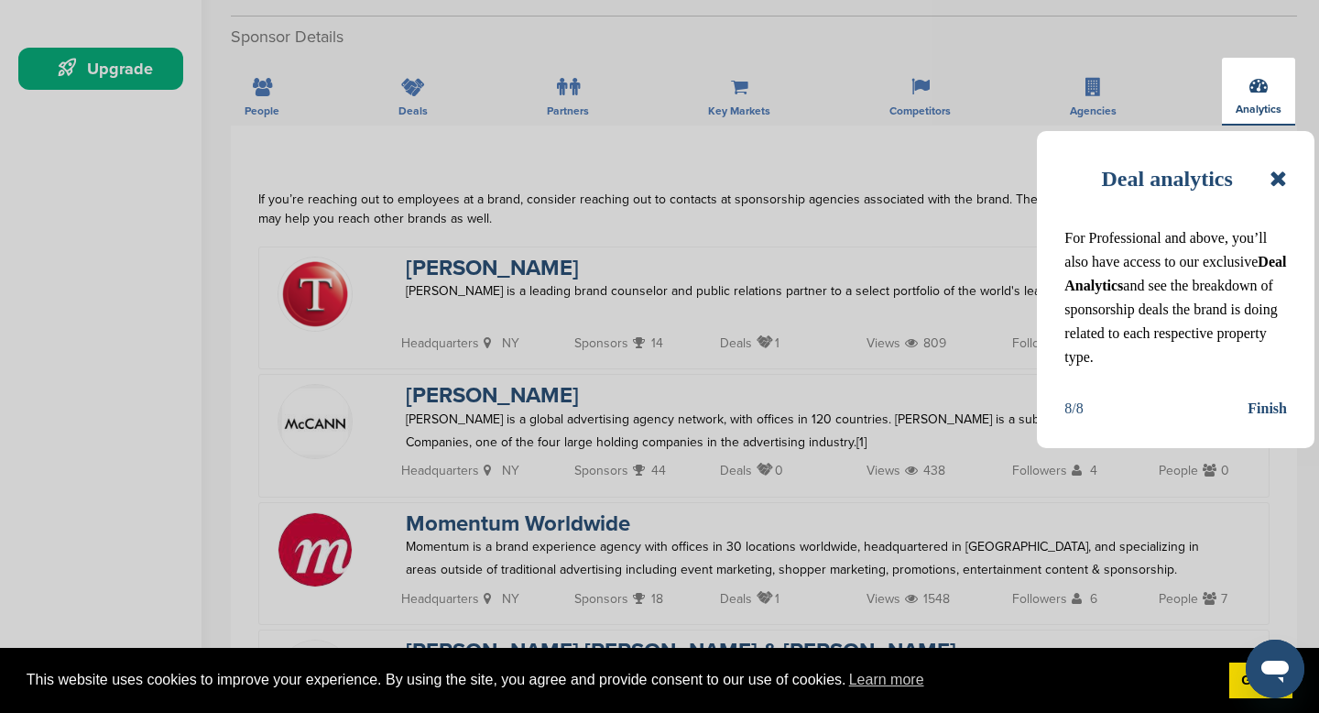
click at [1275, 417] on div "Finish" at bounding box center [1267, 409] width 39 height 24
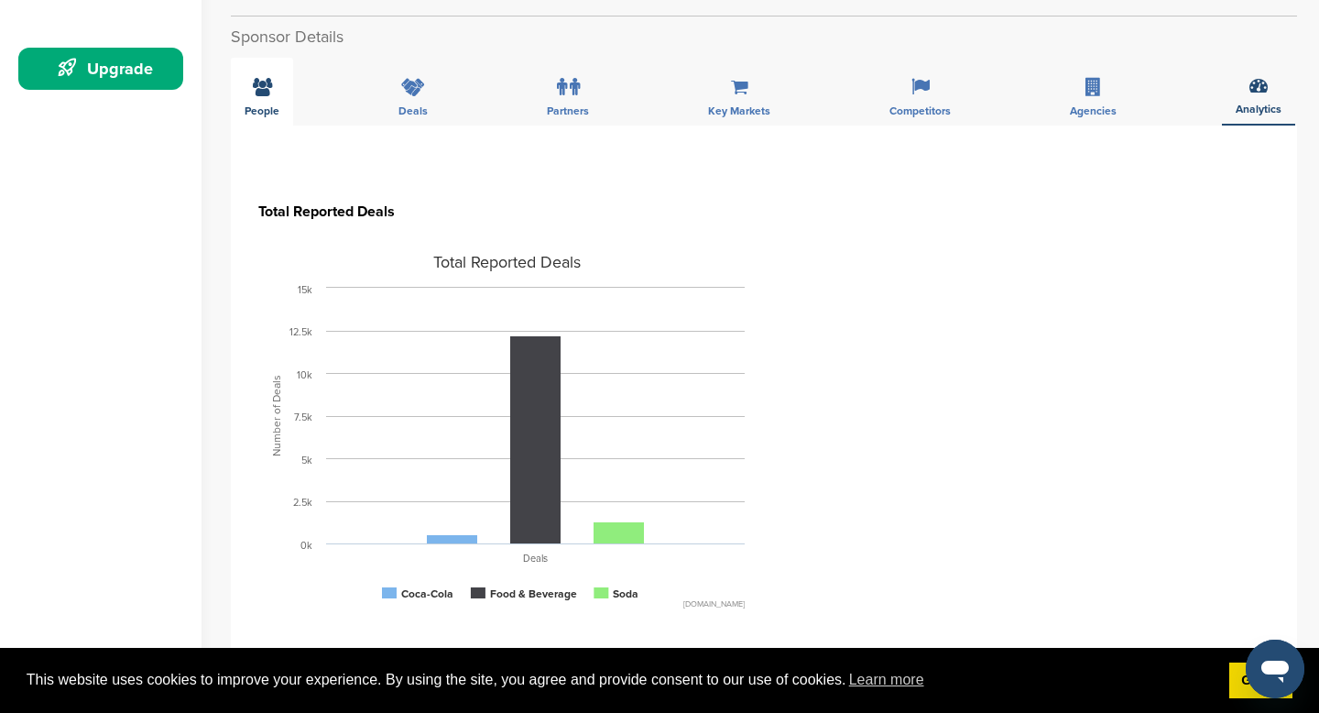
click at [279, 100] on div "People" at bounding box center [262, 92] width 62 height 68
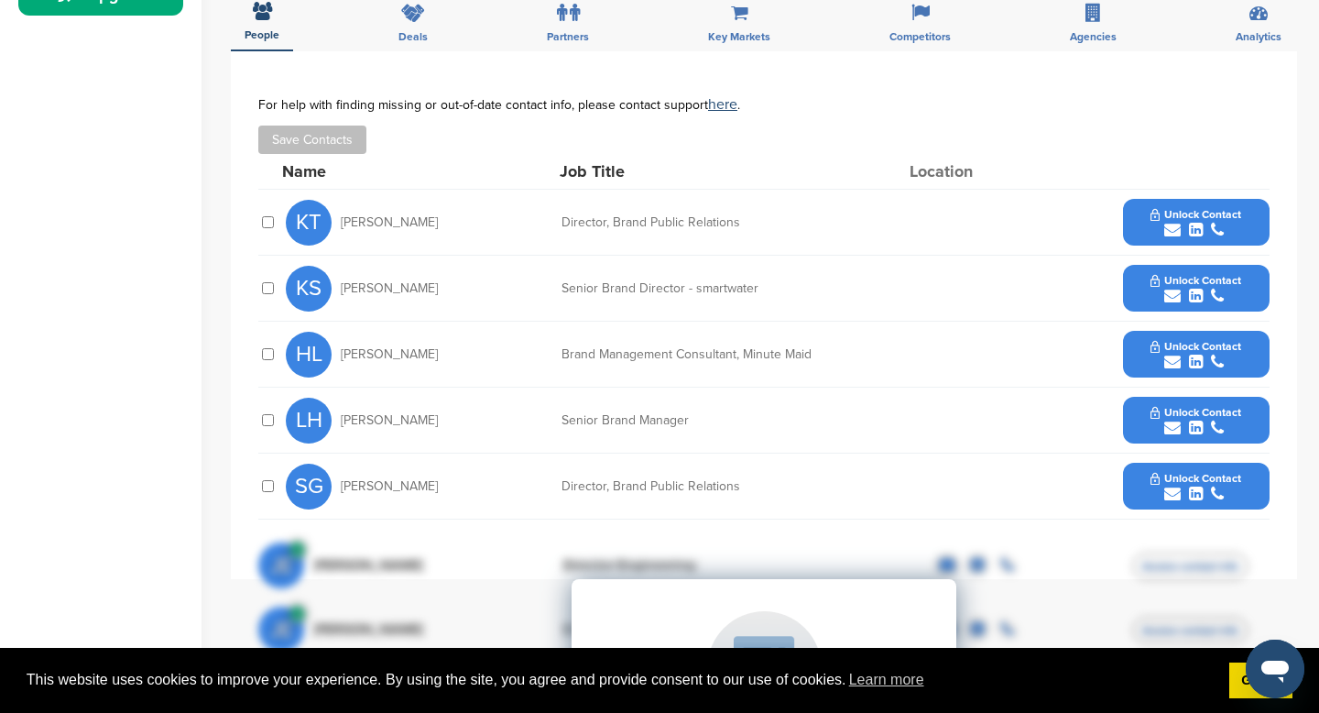
scroll to position [613, 0]
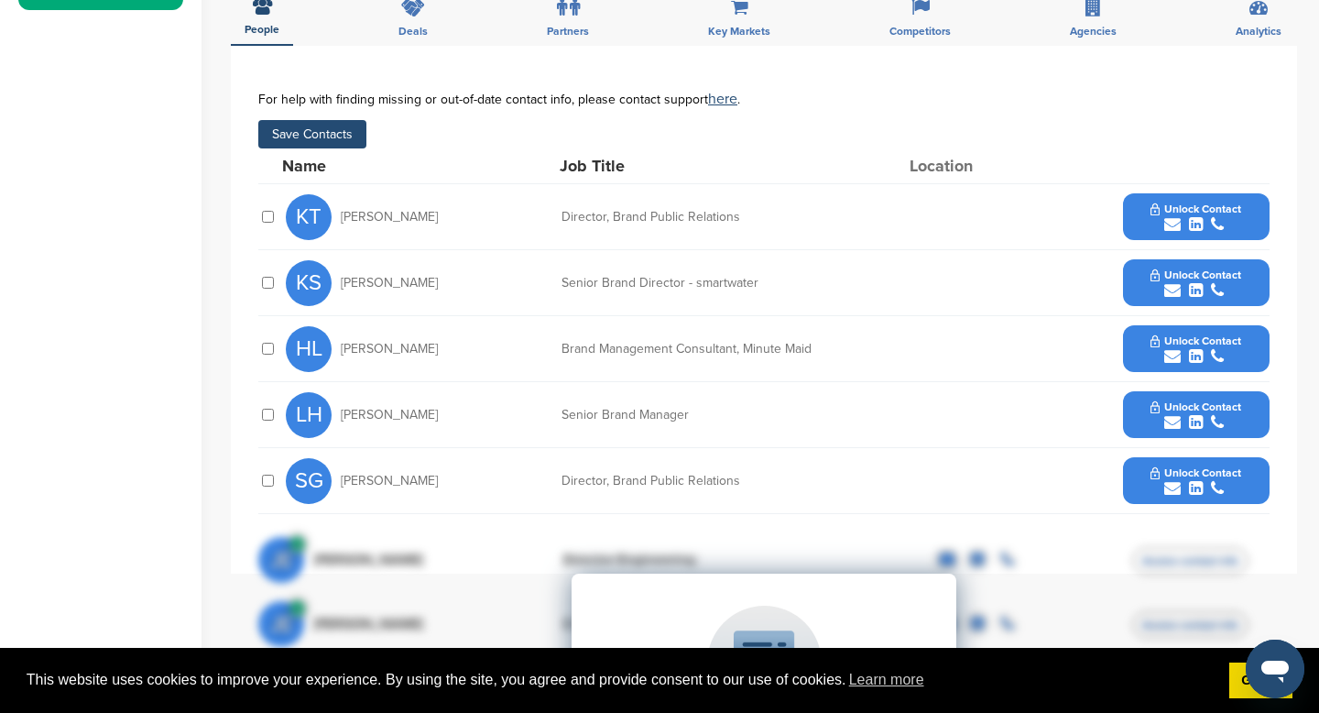
click at [317, 130] on button "Save Contacts" at bounding box center [312, 134] width 108 height 28
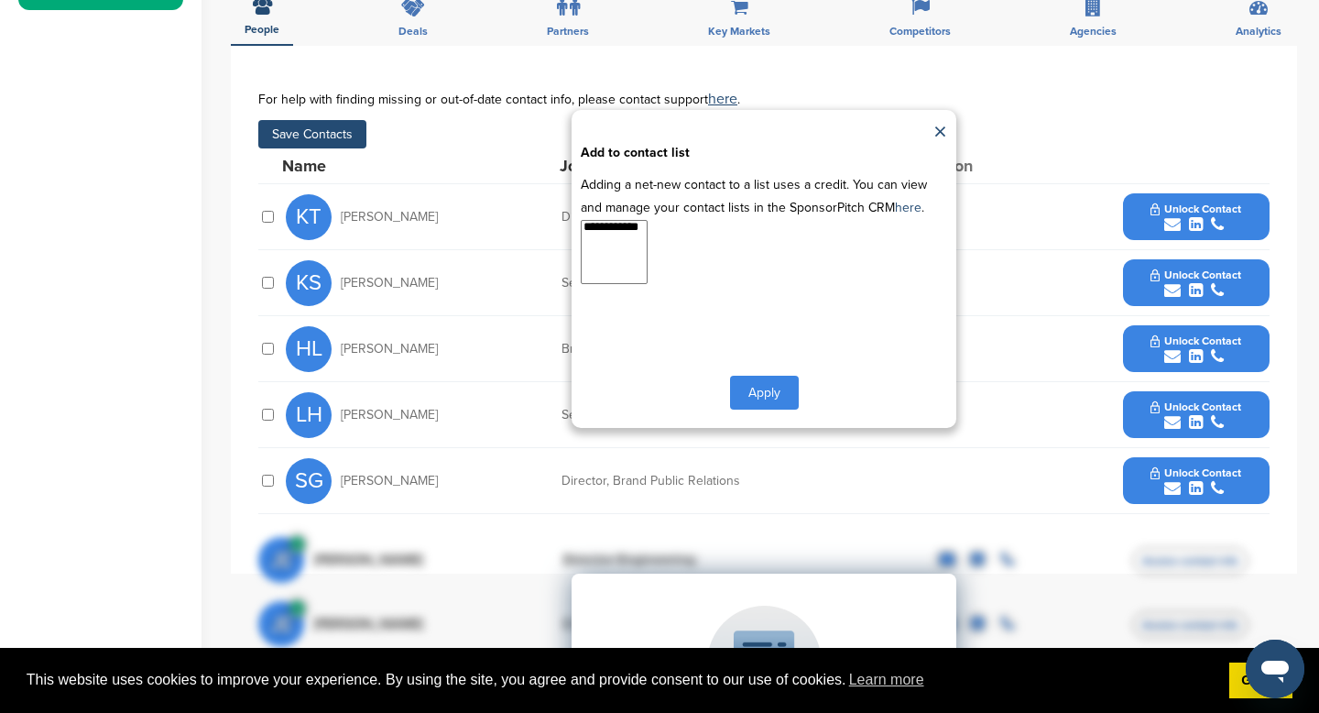
click at [613, 245] on select "**********" at bounding box center [614, 252] width 67 height 64
click at [755, 388] on button "Apply" at bounding box center [764, 393] width 69 height 34
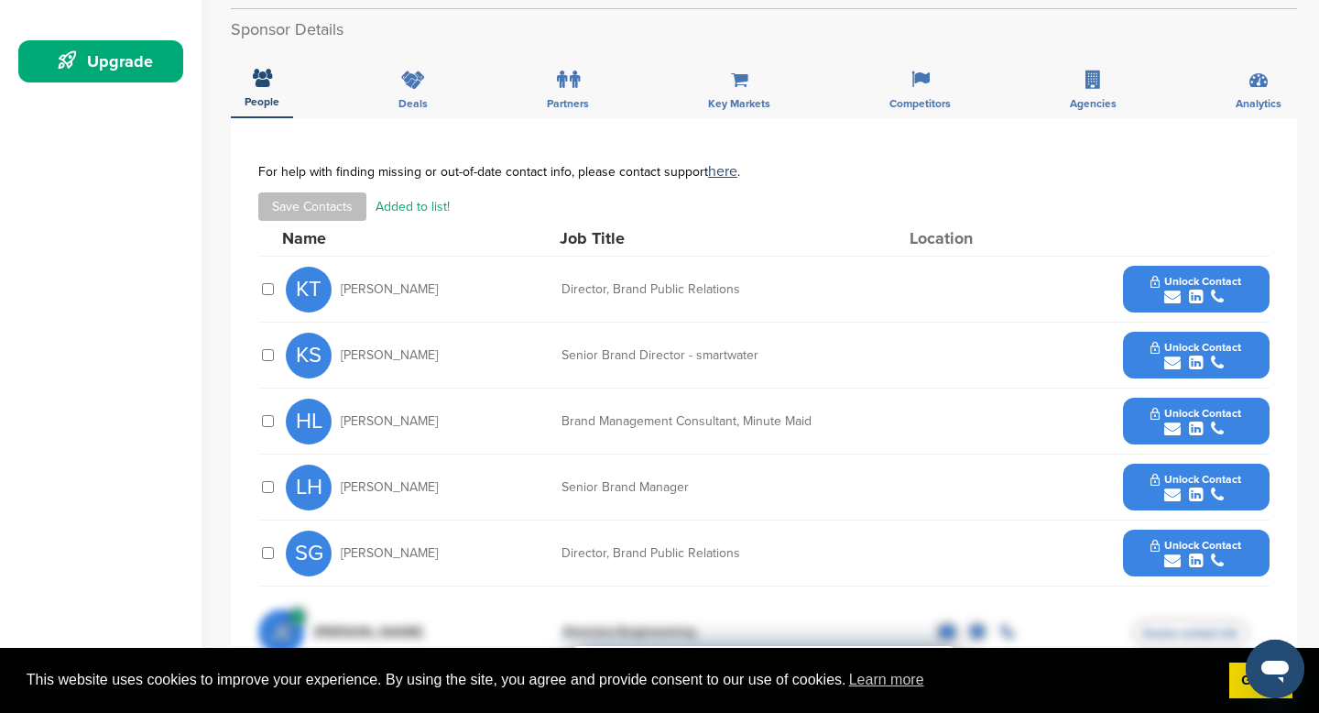
scroll to position [534, 0]
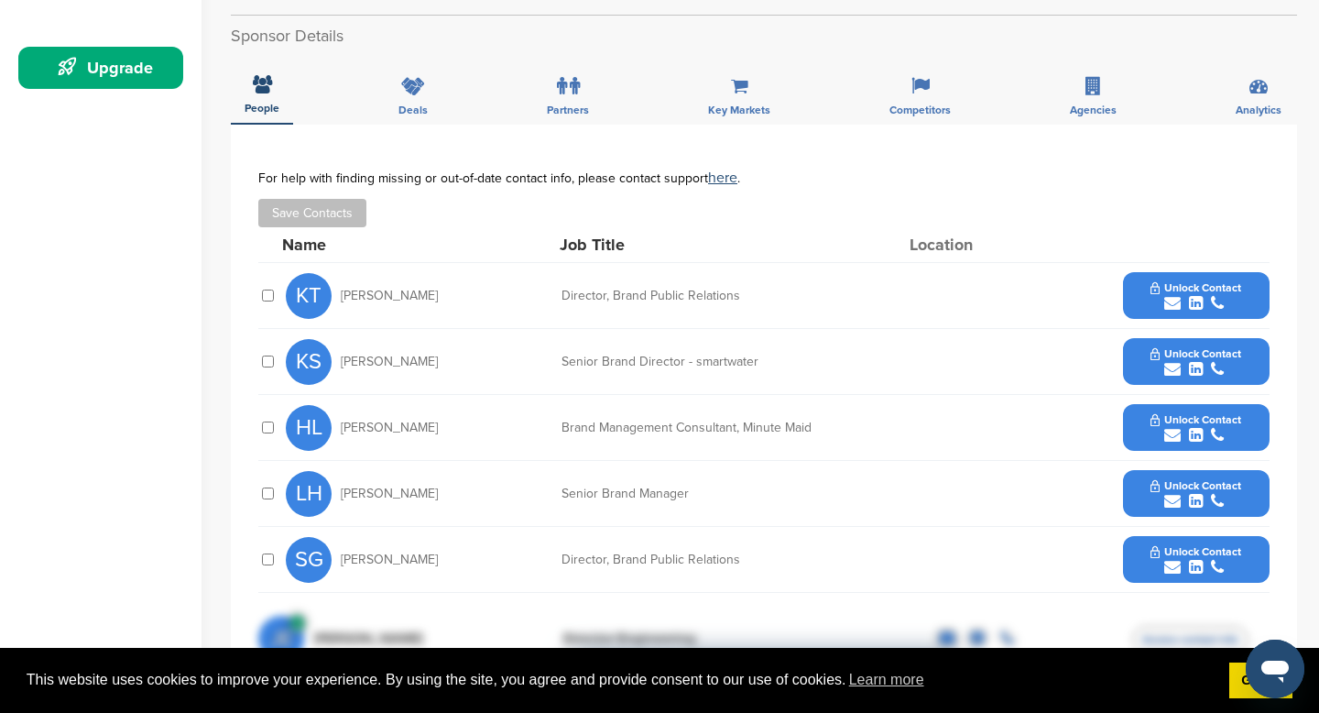
click at [1208, 351] on span "Unlock Contact" at bounding box center [1196, 353] width 91 height 13
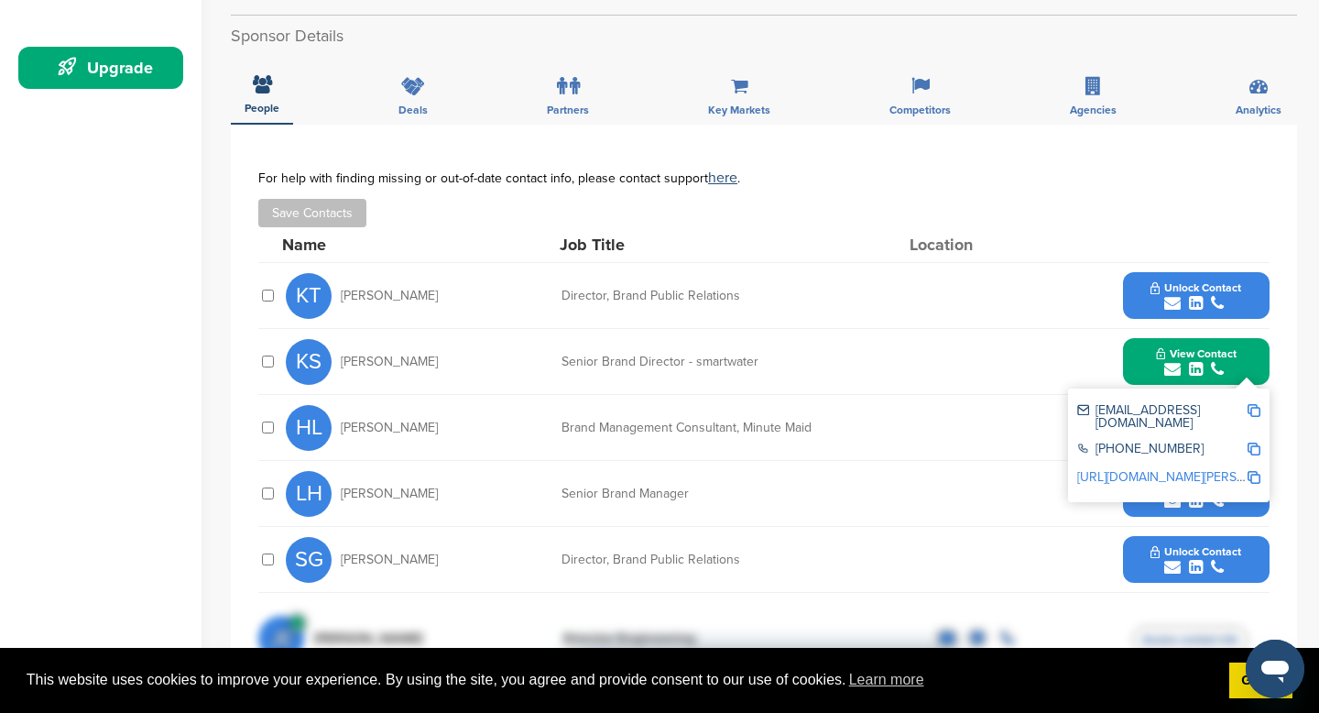
click at [1252, 412] on img at bounding box center [1254, 410] width 13 height 13
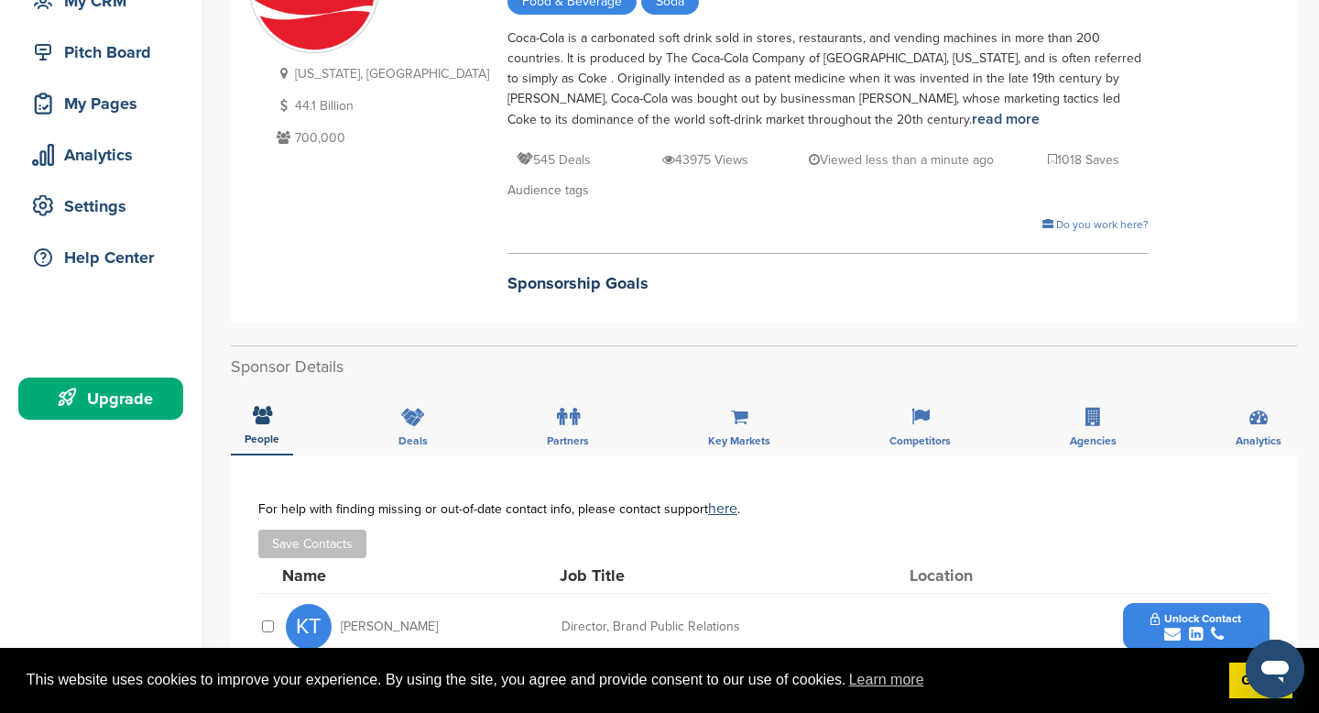
scroll to position [0, 0]
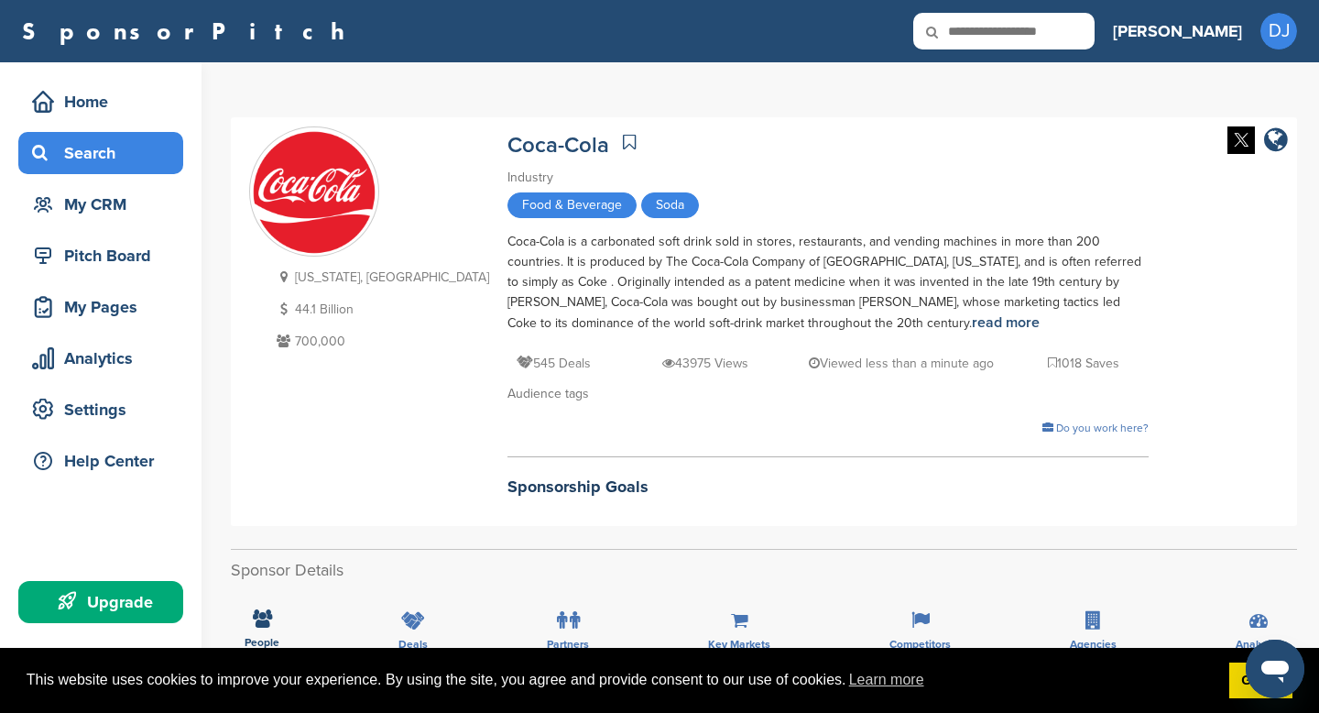
click at [115, 169] on div "Search" at bounding box center [100, 153] width 165 height 42
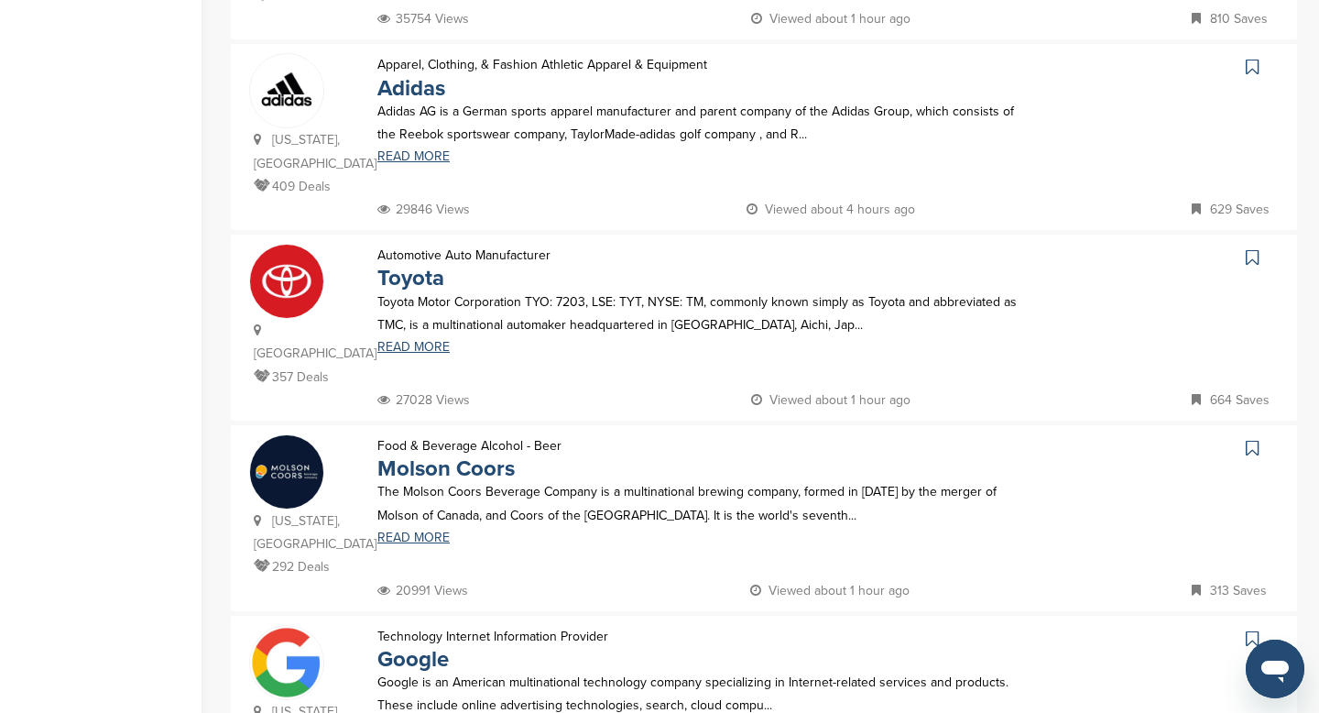
scroll to position [1030, 0]
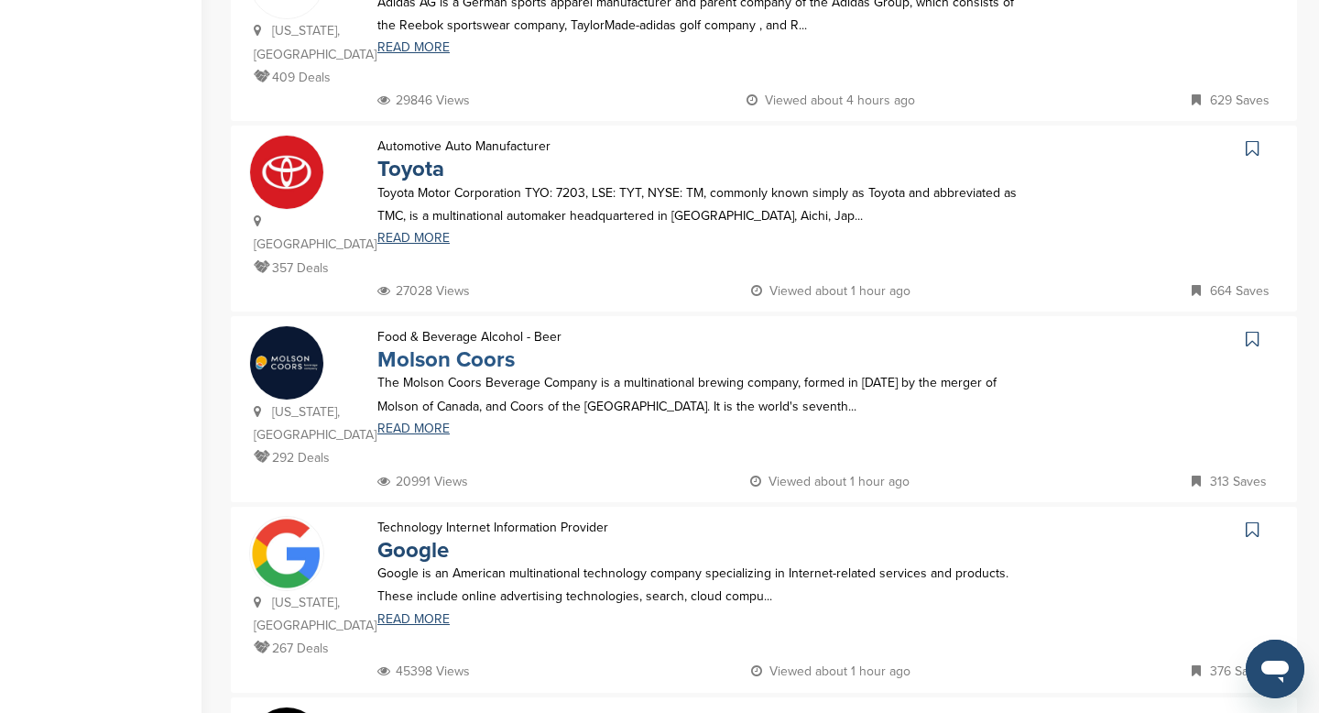
click at [452, 346] on link "Molson Coors" at bounding box center [445, 359] width 137 height 27
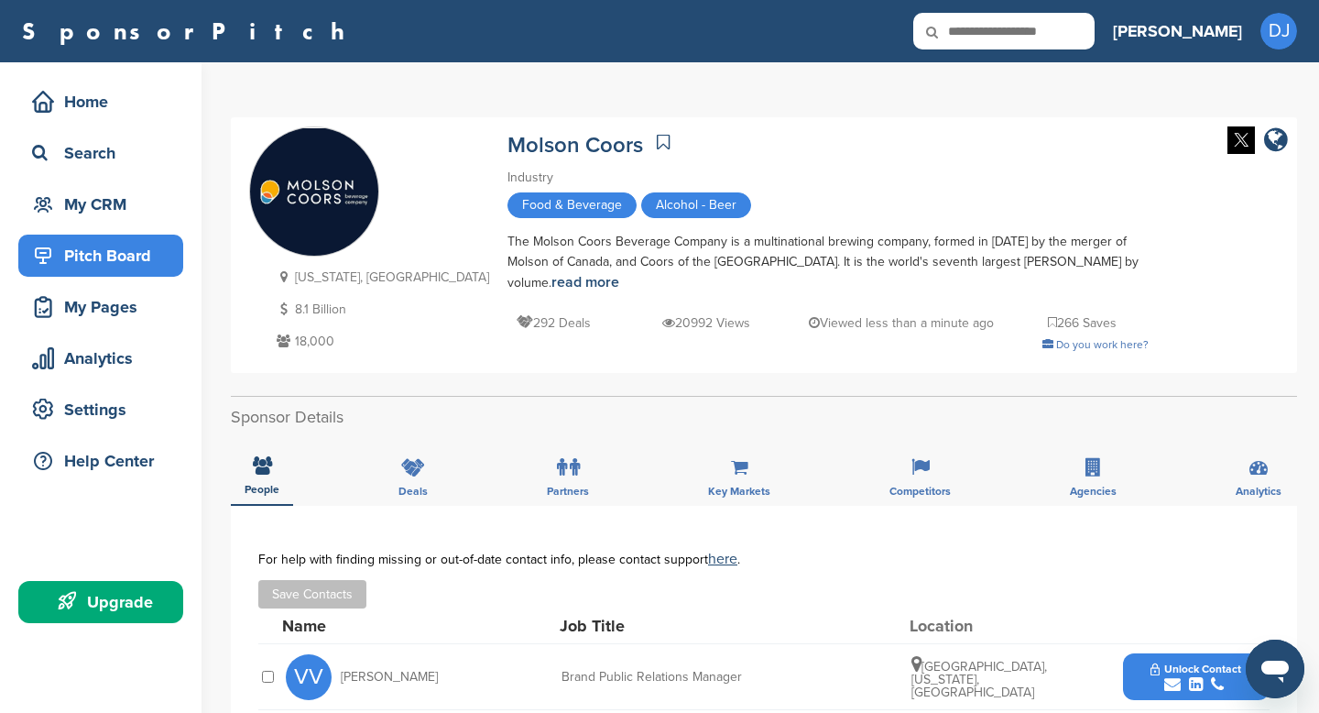
click at [105, 268] on div "Pitch Board" at bounding box center [105, 255] width 156 height 33
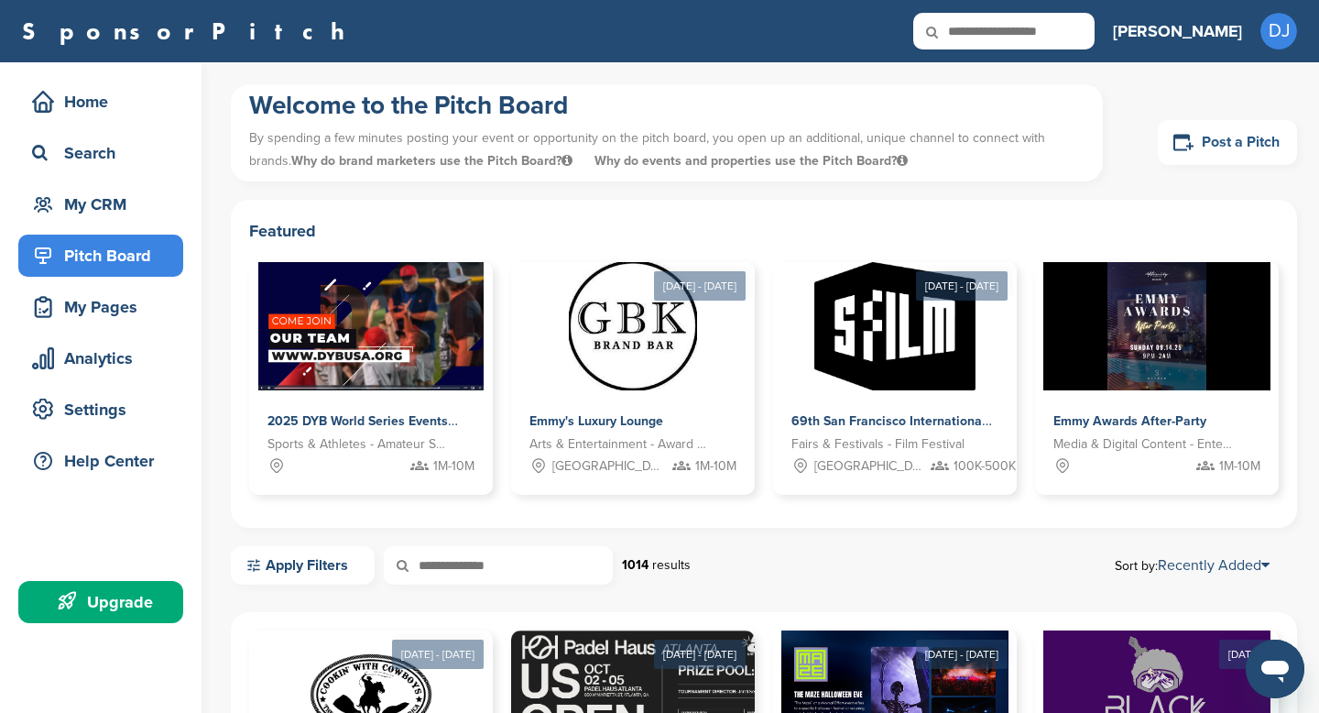
click at [1213, 148] on link "Post a Pitch" at bounding box center [1227, 142] width 139 height 45
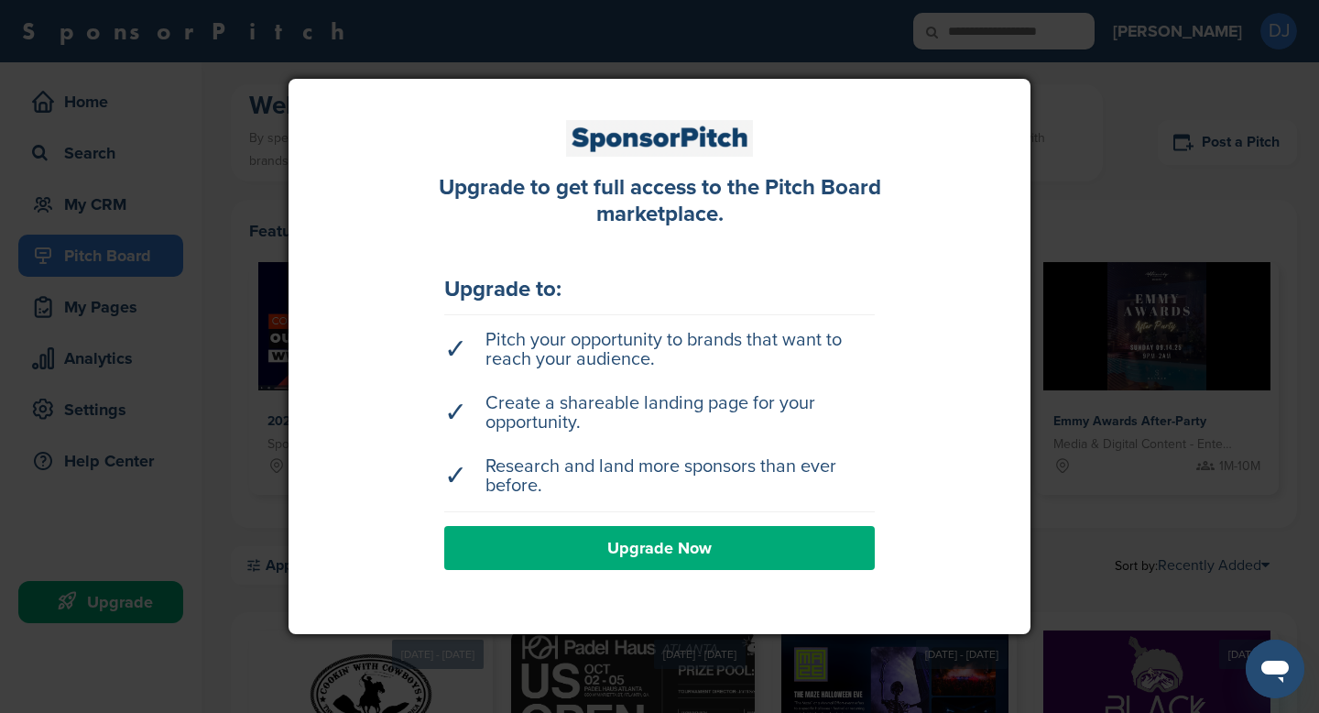
click at [585, 526] on link "Upgrade Now" at bounding box center [659, 548] width 431 height 44
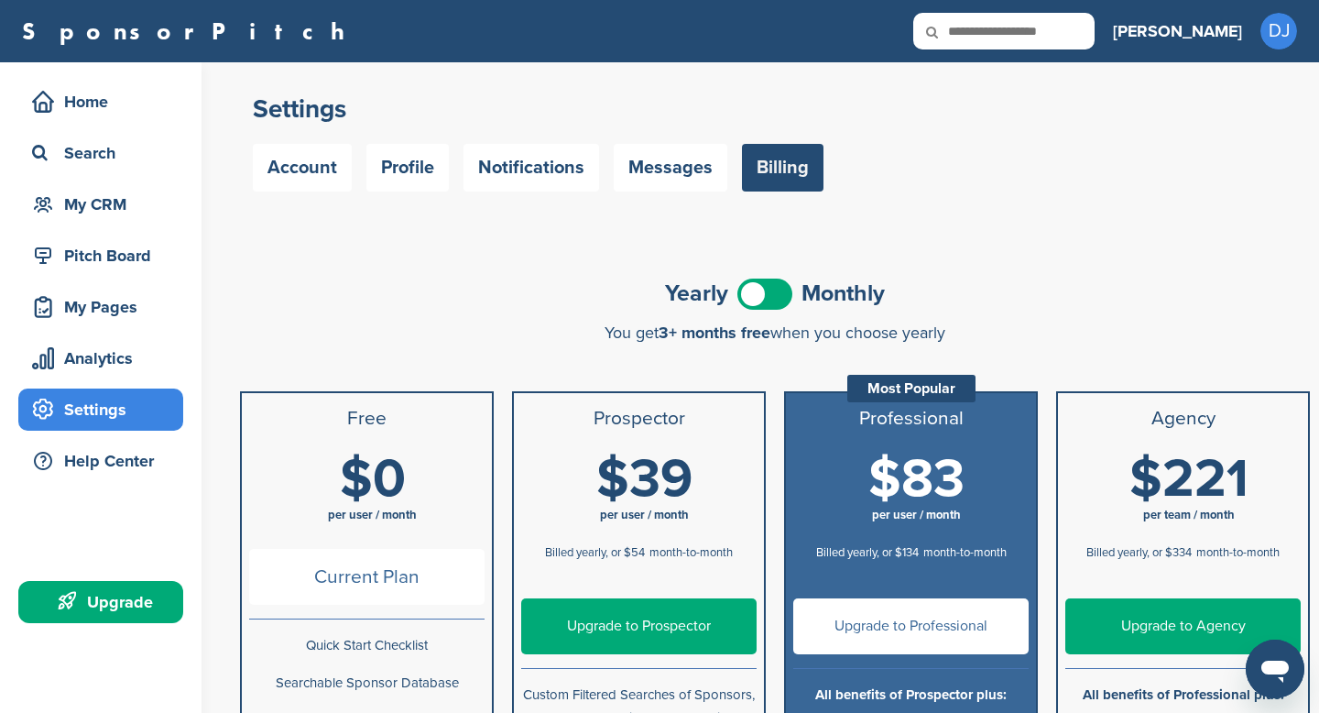
click at [770, 299] on span at bounding box center [765, 294] width 55 height 31
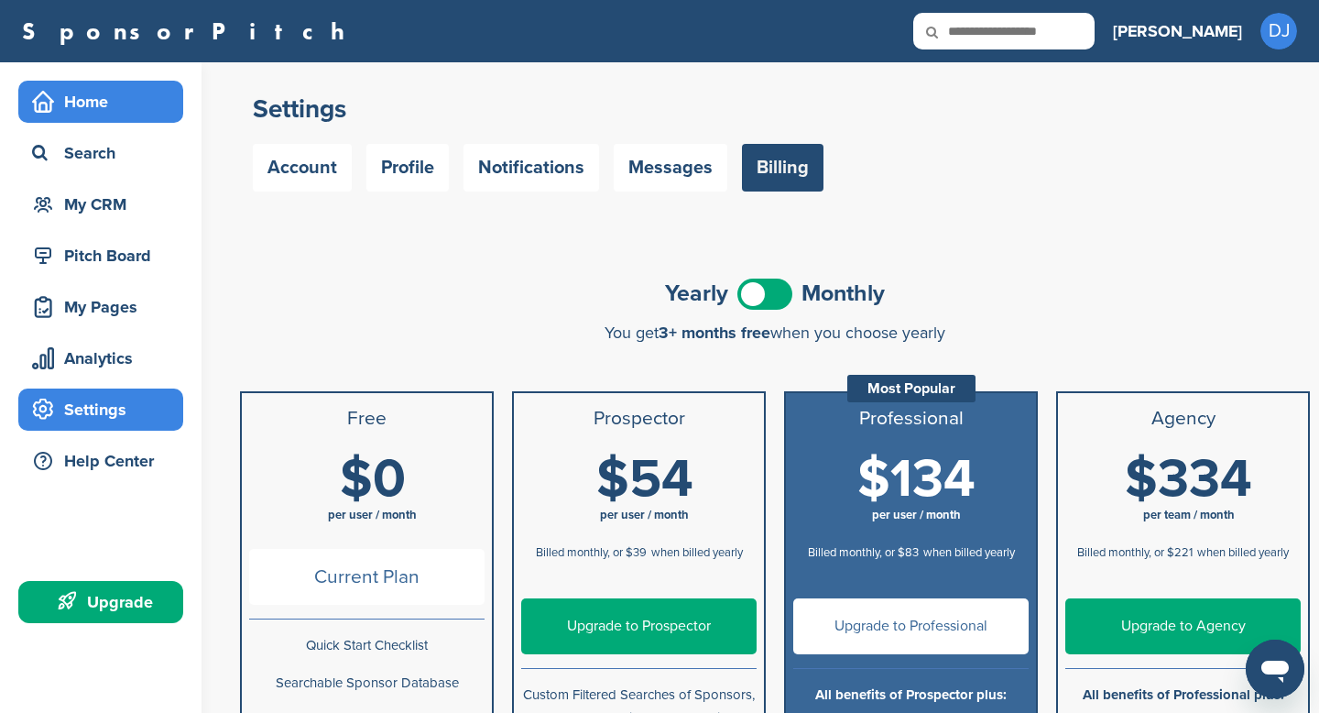
click at [96, 105] on div "Home" at bounding box center [105, 101] width 156 height 33
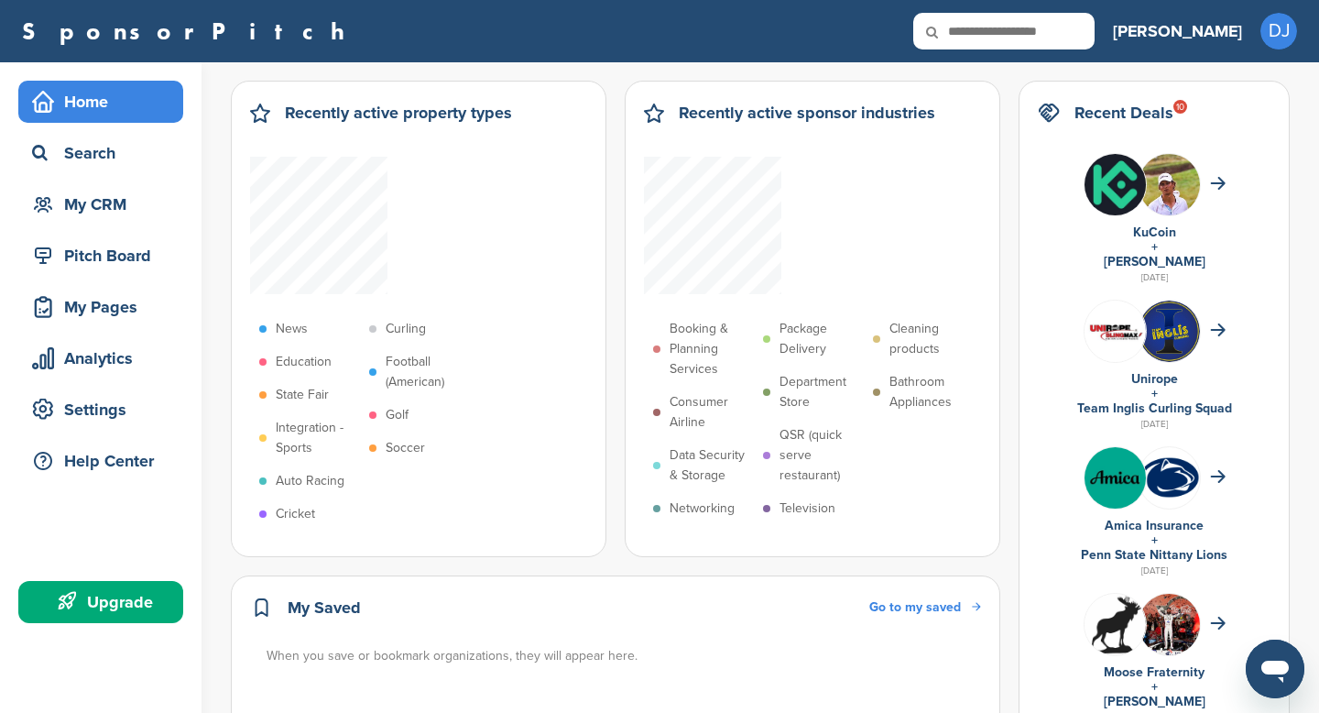
click at [119, 131] on div "Home Search My CRM" at bounding box center [100, 153] width 165 height 145
click at [119, 135] on div "Search" at bounding box center [100, 153] width 165 height 42
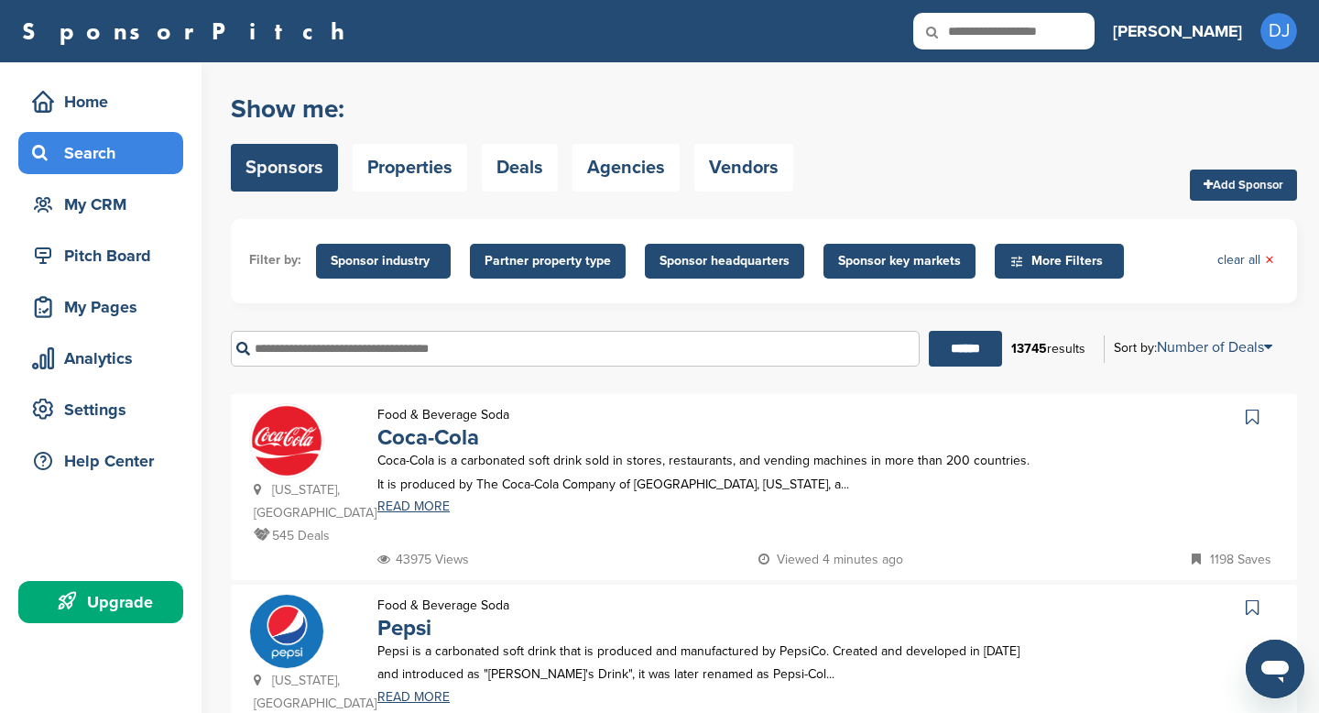
click at [882, 251] on span "Sponsor key markets" at bounding box center [899, 261] width 123 height 20
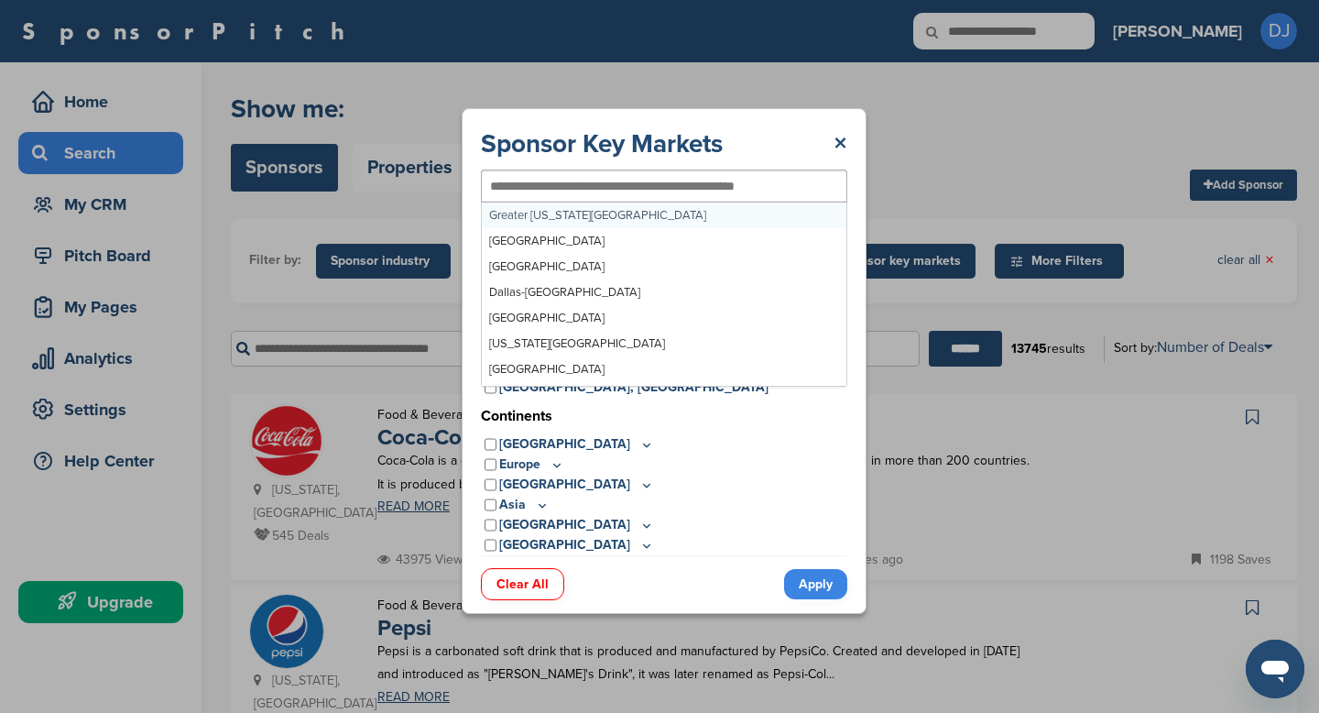
click at [655, 194] on div at bounding box center [664, 185] width 366 height 33
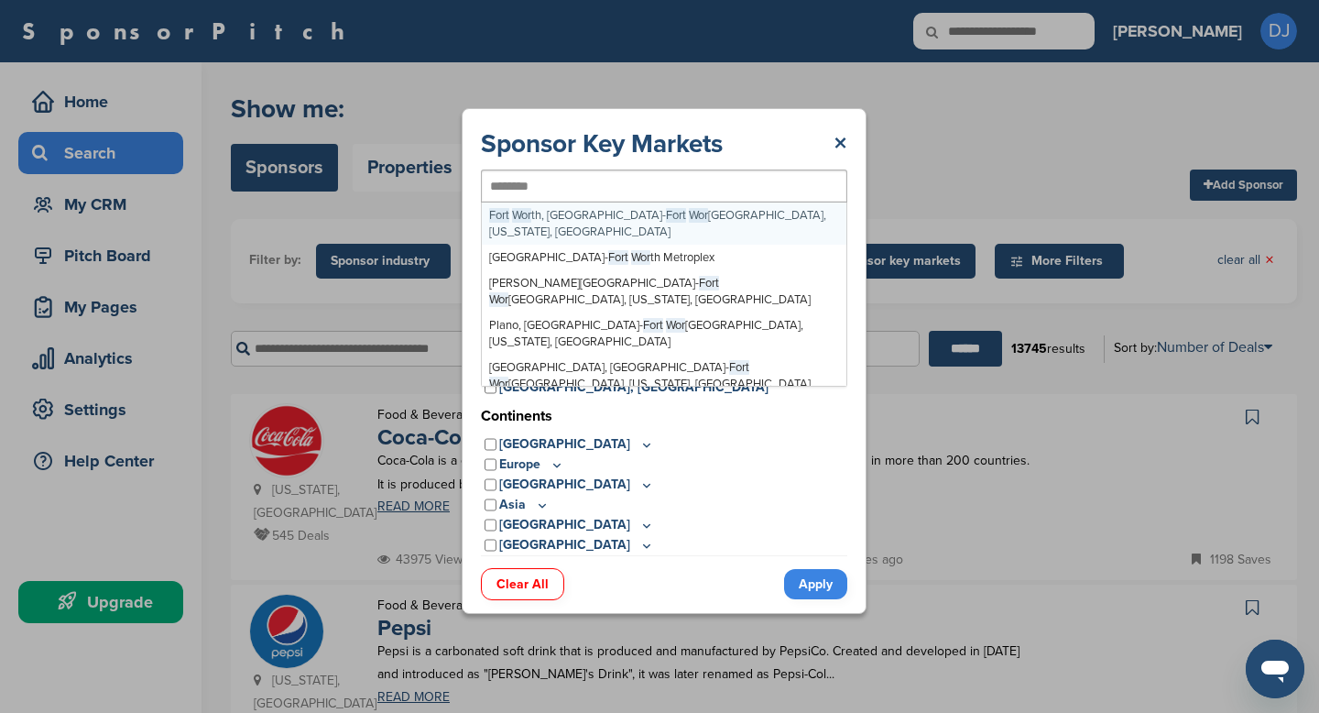
type input "*********"
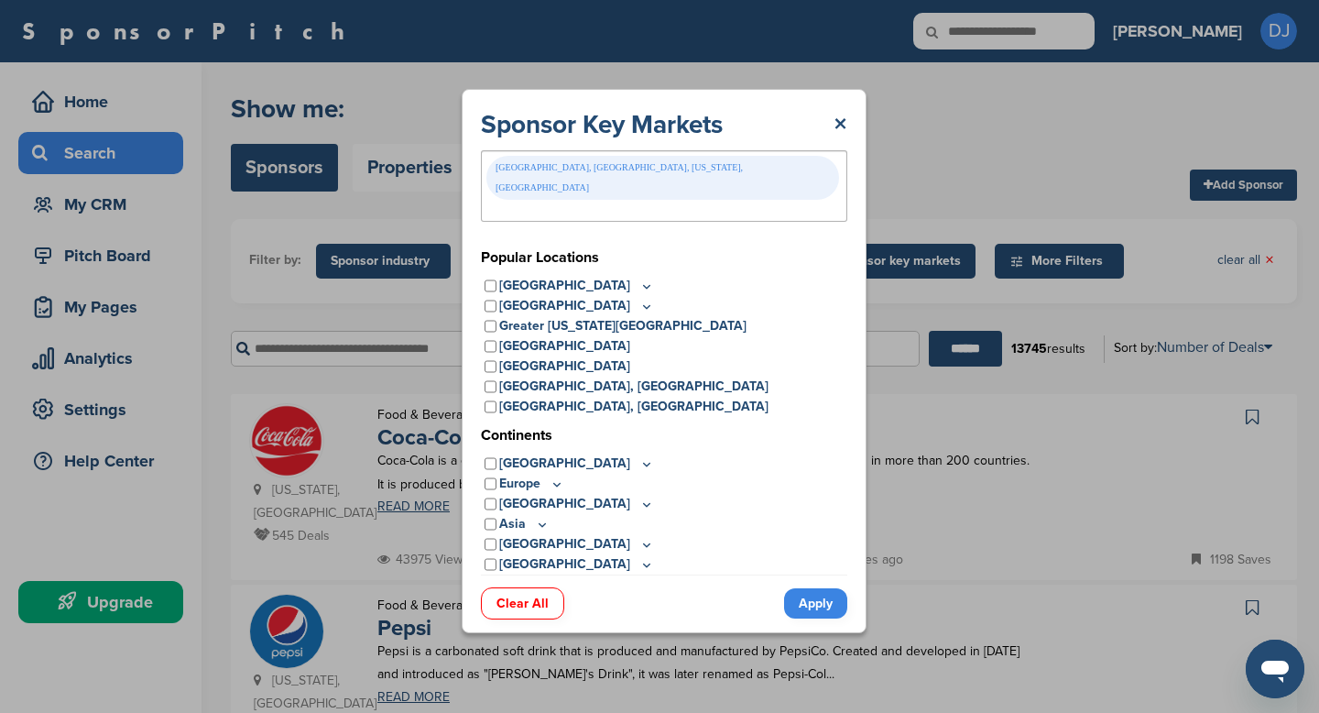
click at [808, 597] on link "Apply" at bounding box center [815, 603] width 63 height 30
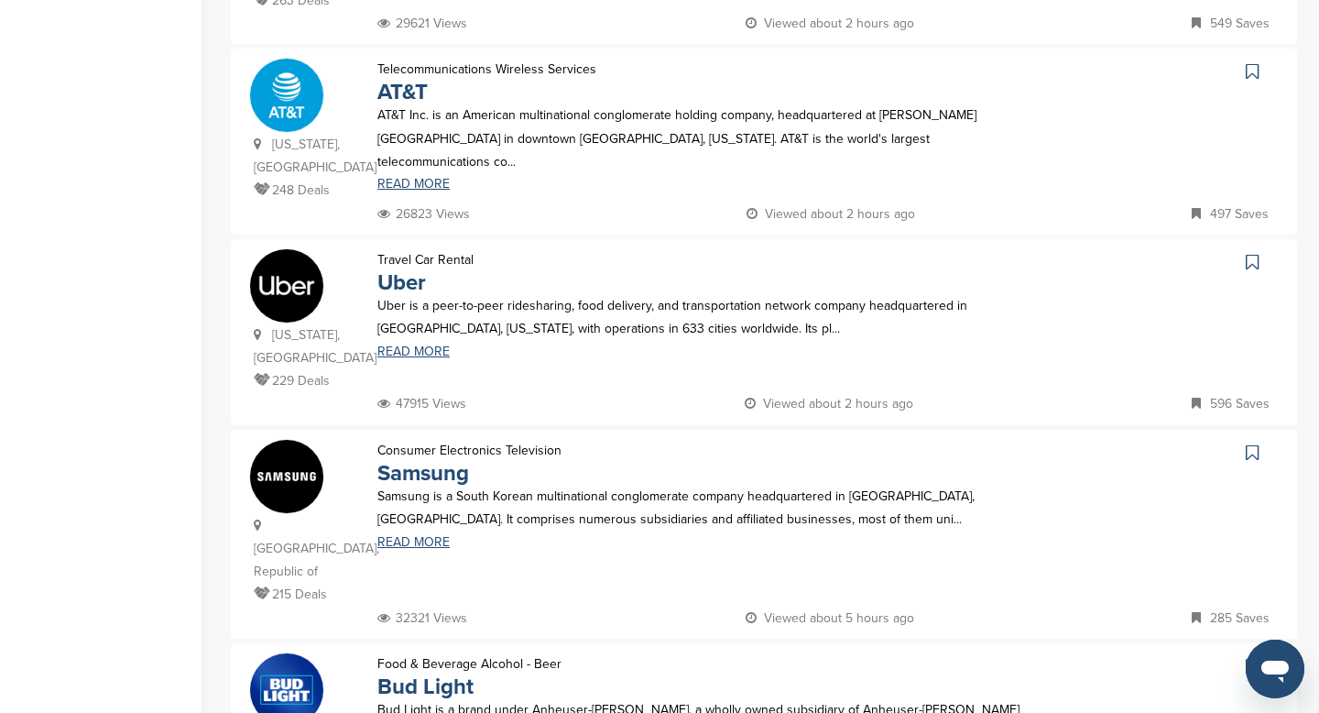
scroll to position [1366, 0]
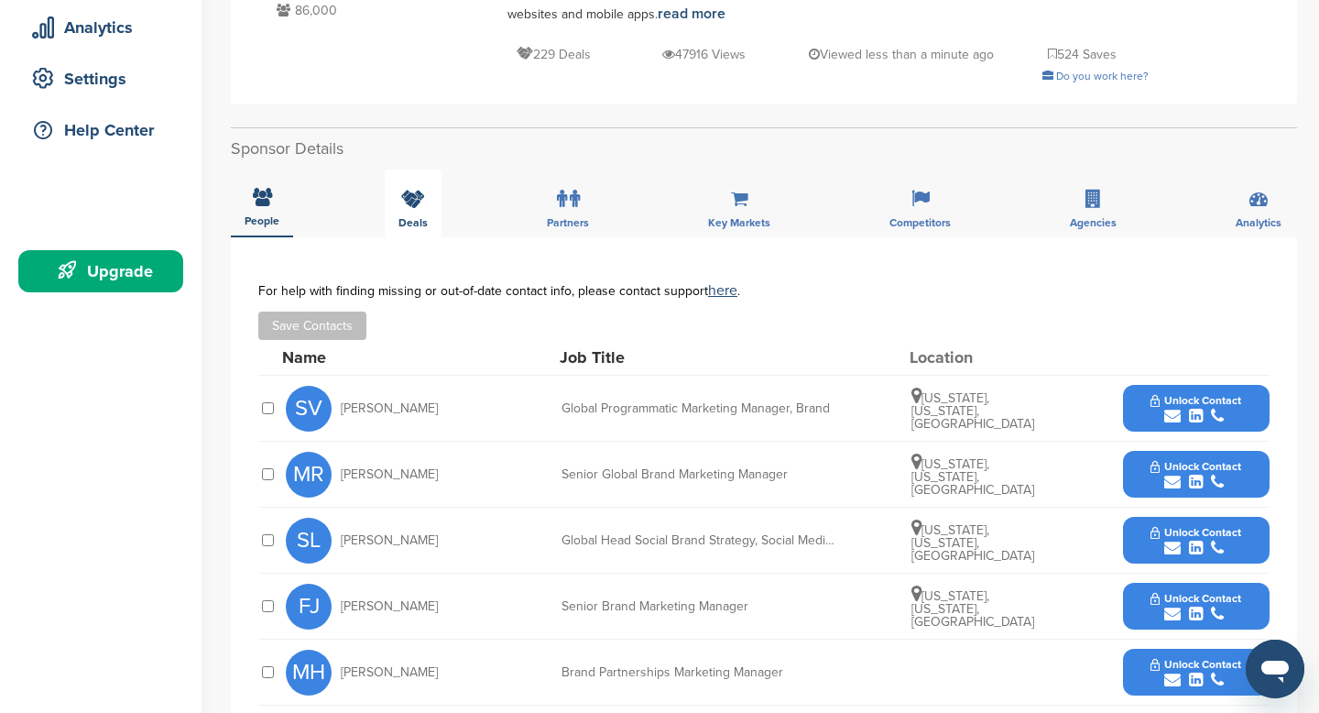
scroll to position [336, 0]
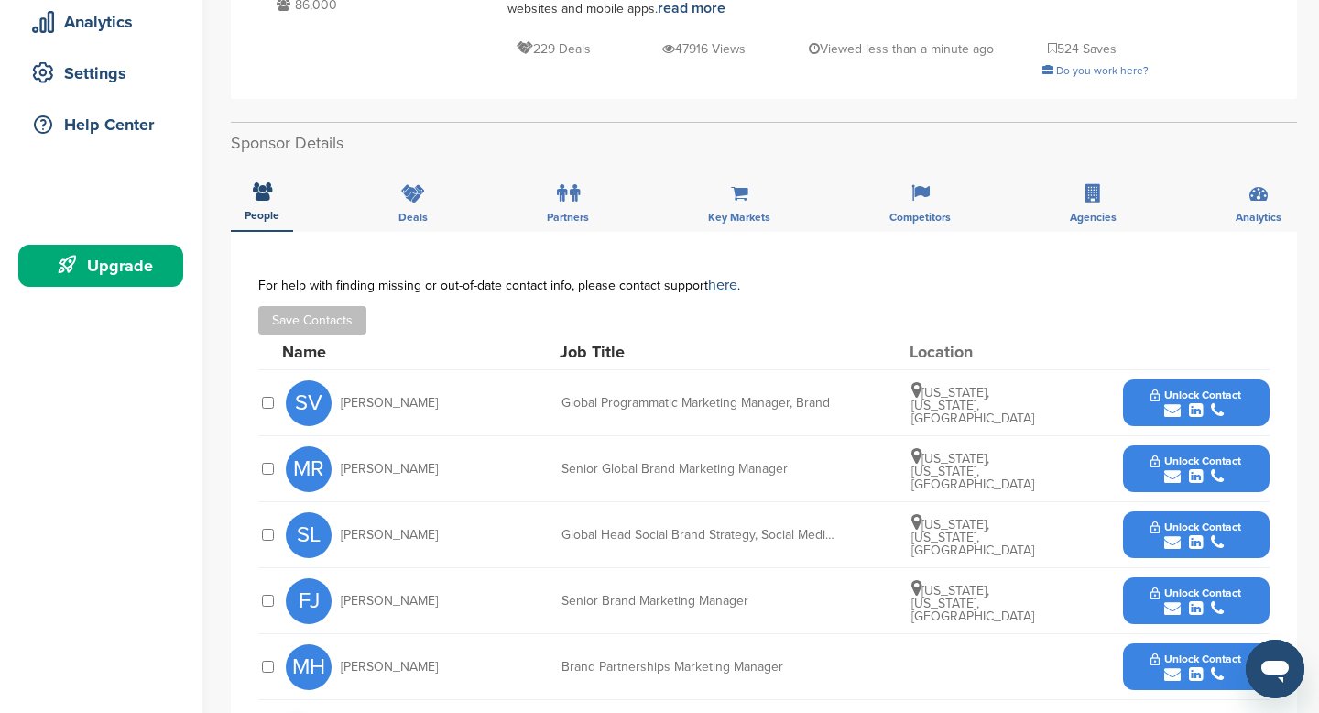
click at [261, 605] on div at bounding box center [267, 600] width 18 height 17
click at [322, 328] on button "Save Contacts" at bounding box center [312, 320] width 108 height 28
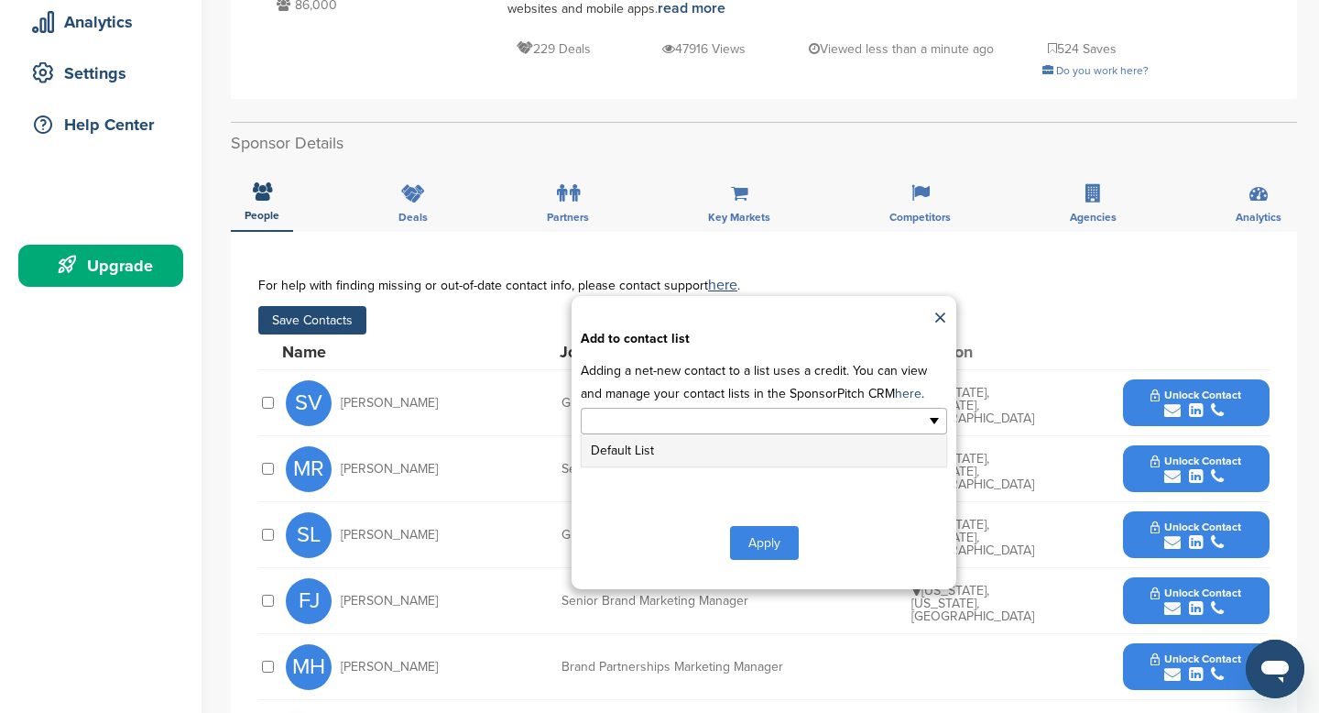
click at [650, 421] on input "text" at bounding box center [684, 420] width 192 height 21
click at [637, 458] on li "Default List" at bounding box center [764, 450] width 365 height 32
click at [764, 541] on button "Apply" at bounding box center [764, 547] width 69 height 34
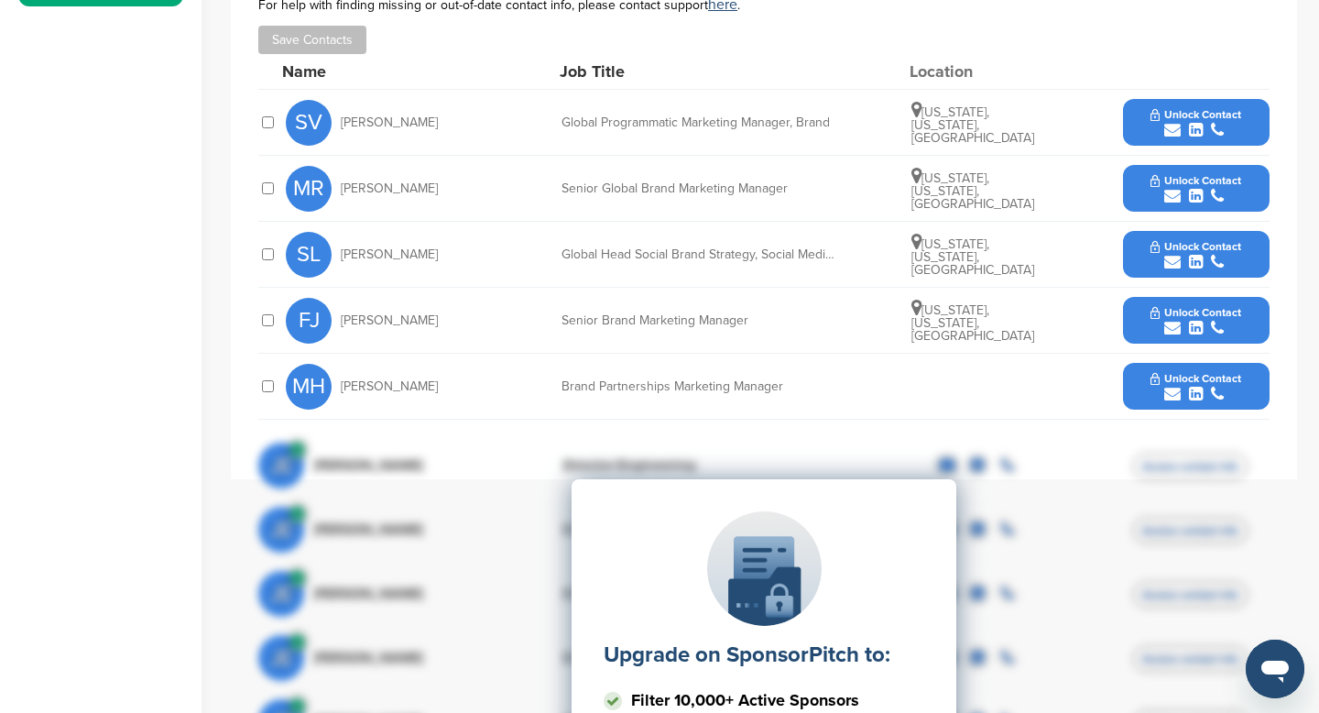
scroll to position [613, 0]
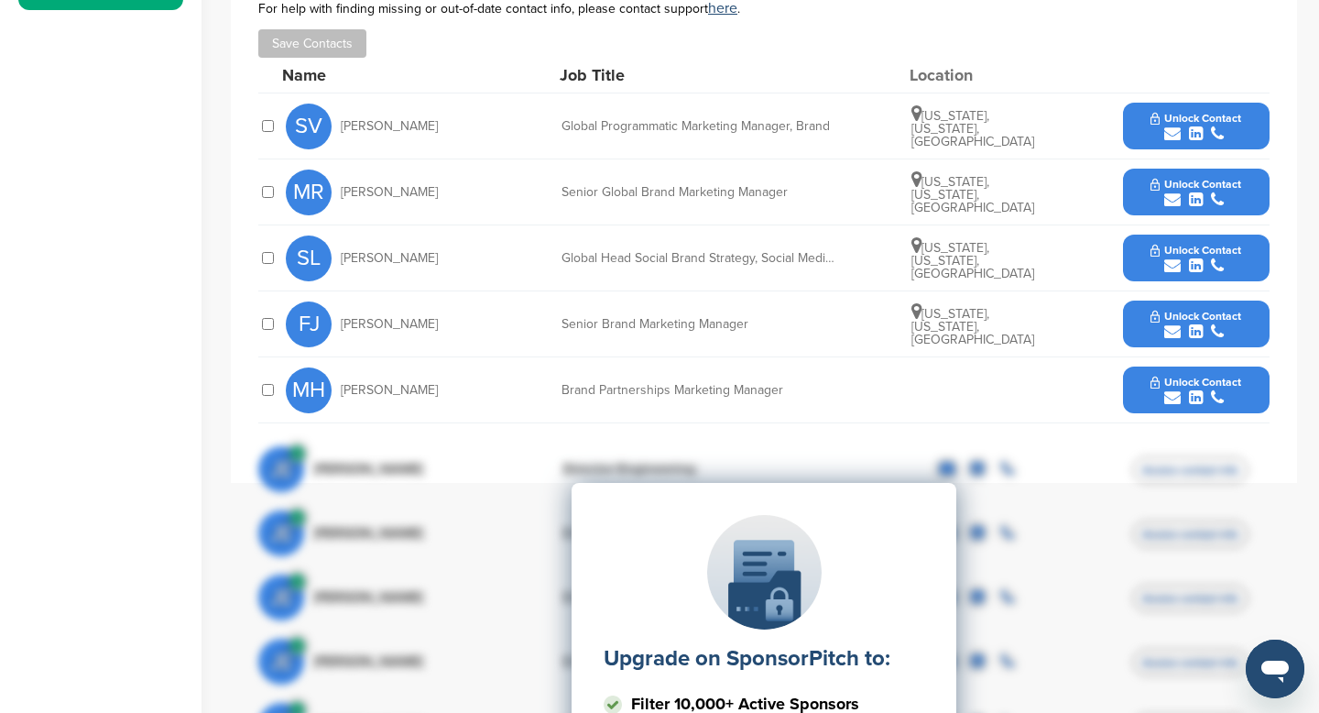
click at [1230, 317] on span "Unlock Contact" at bounding box center [1196, 316] width 91 height 13
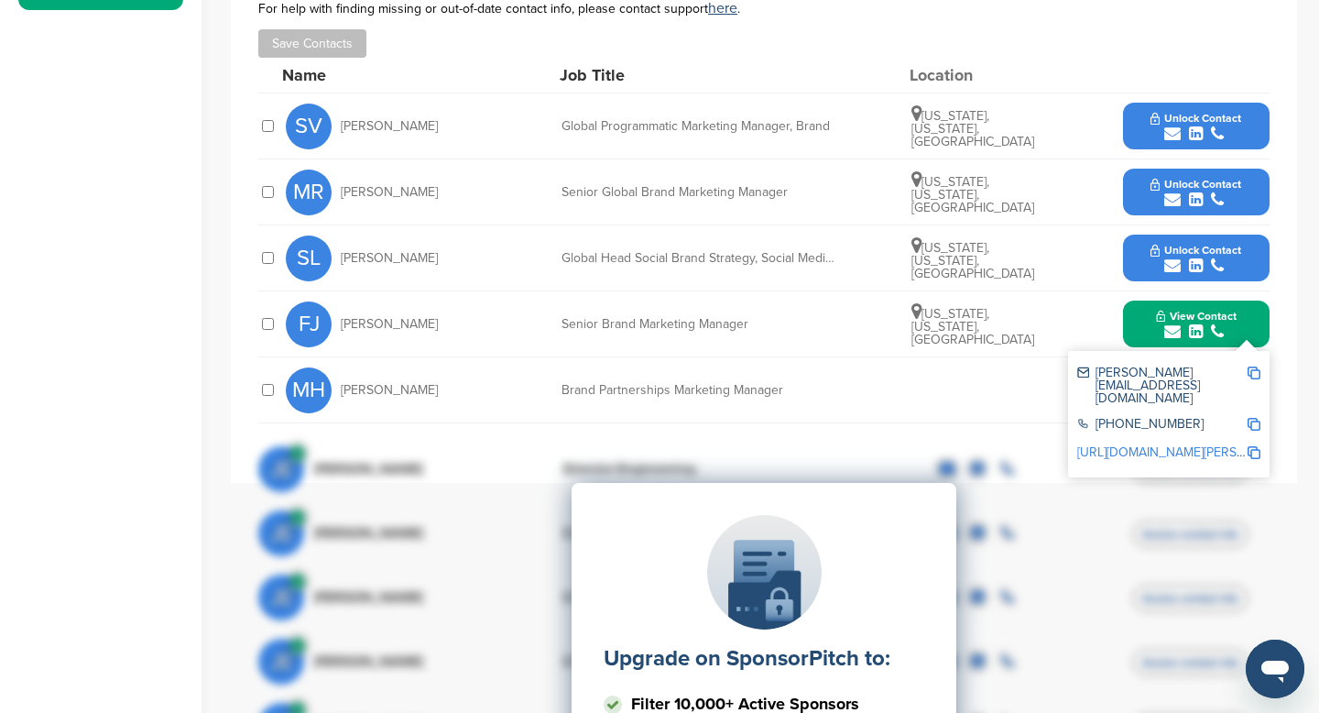
click at [1253, 371] on img at bounding box center [1254, 372] width 13 height 13
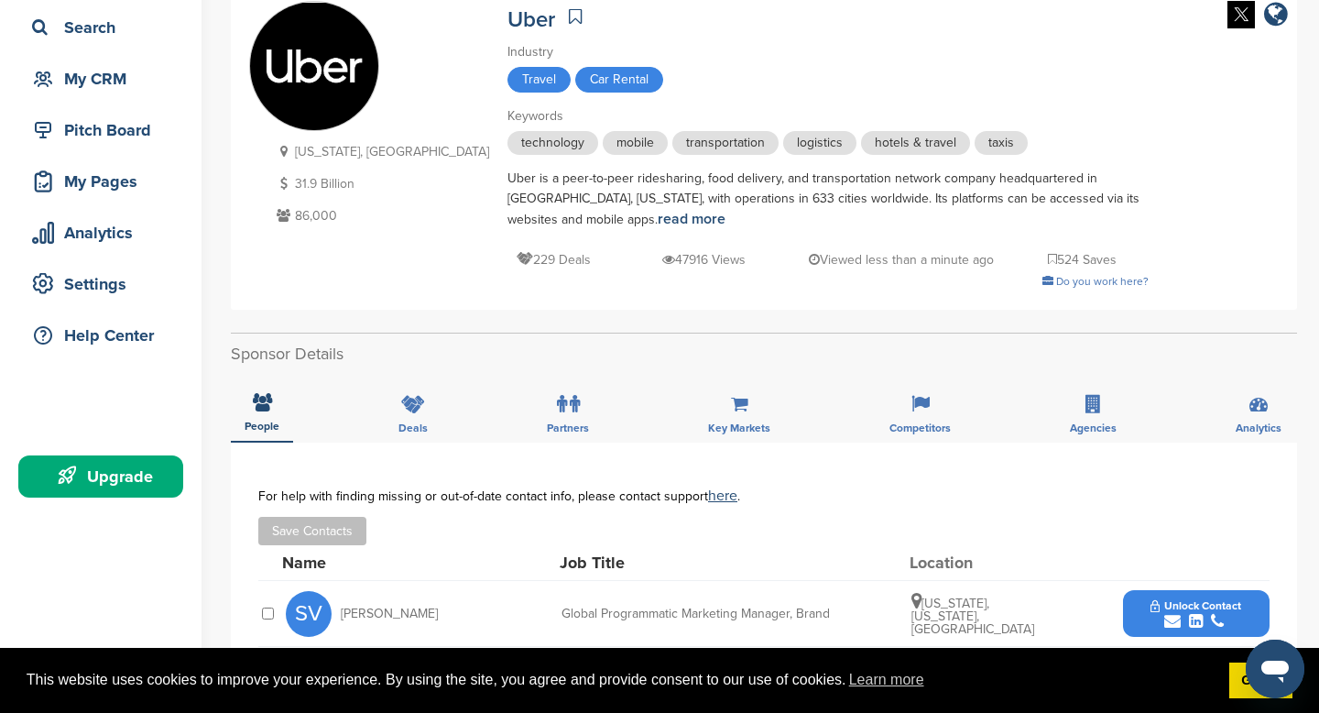
scroll to position [0, 0]
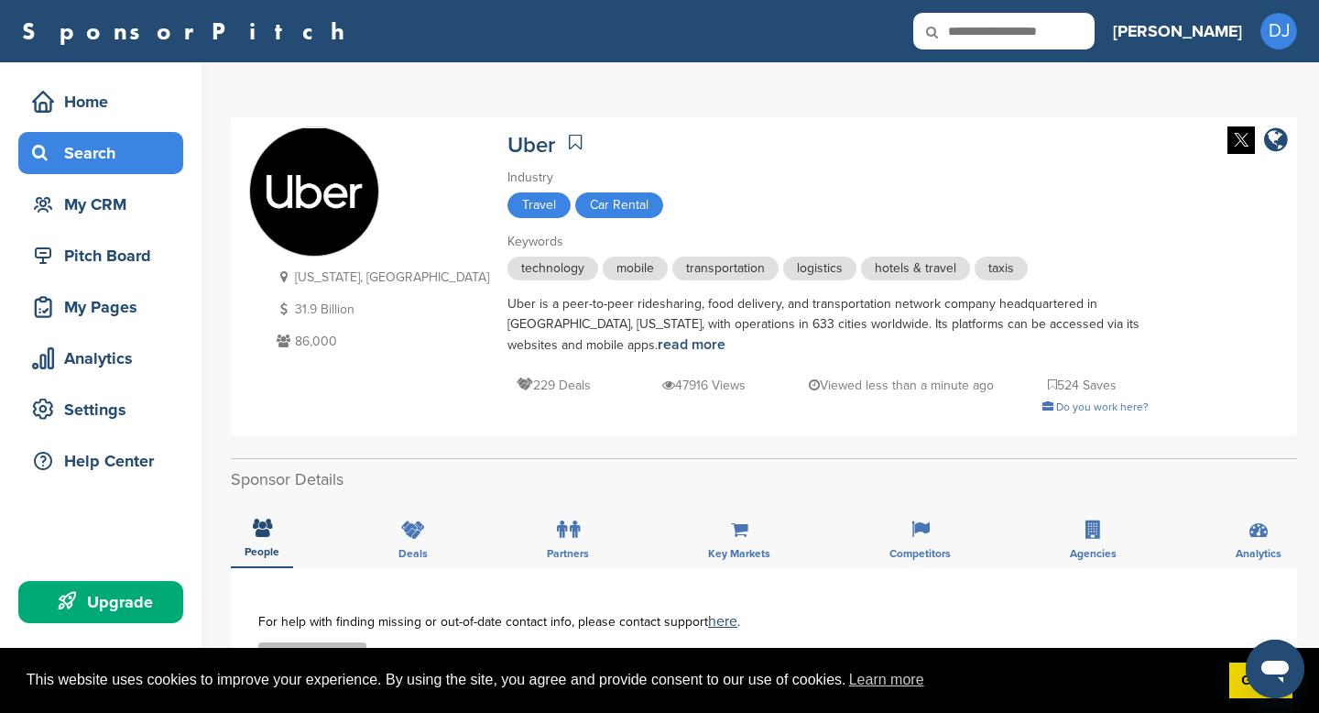
click at [90, 161] on div "Search" at bounding box center [105, 153] width 156 height 33
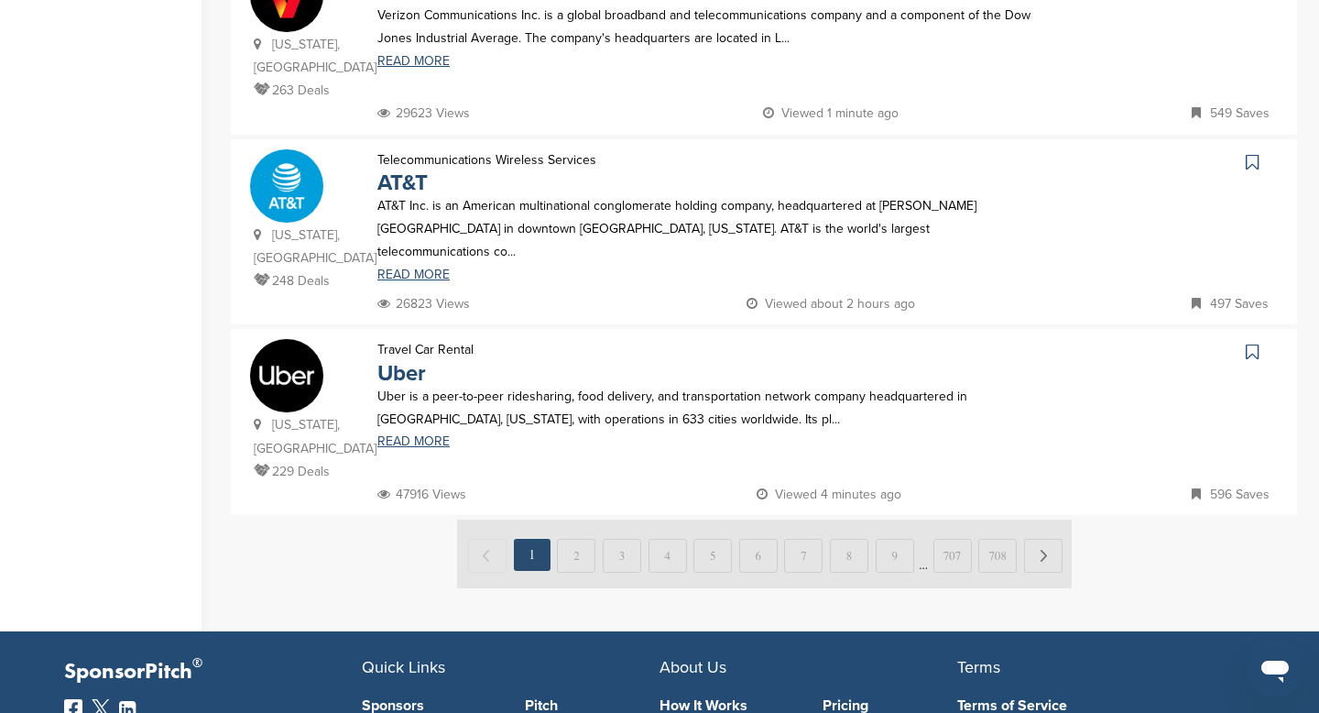
scroll to position [1785, 0]
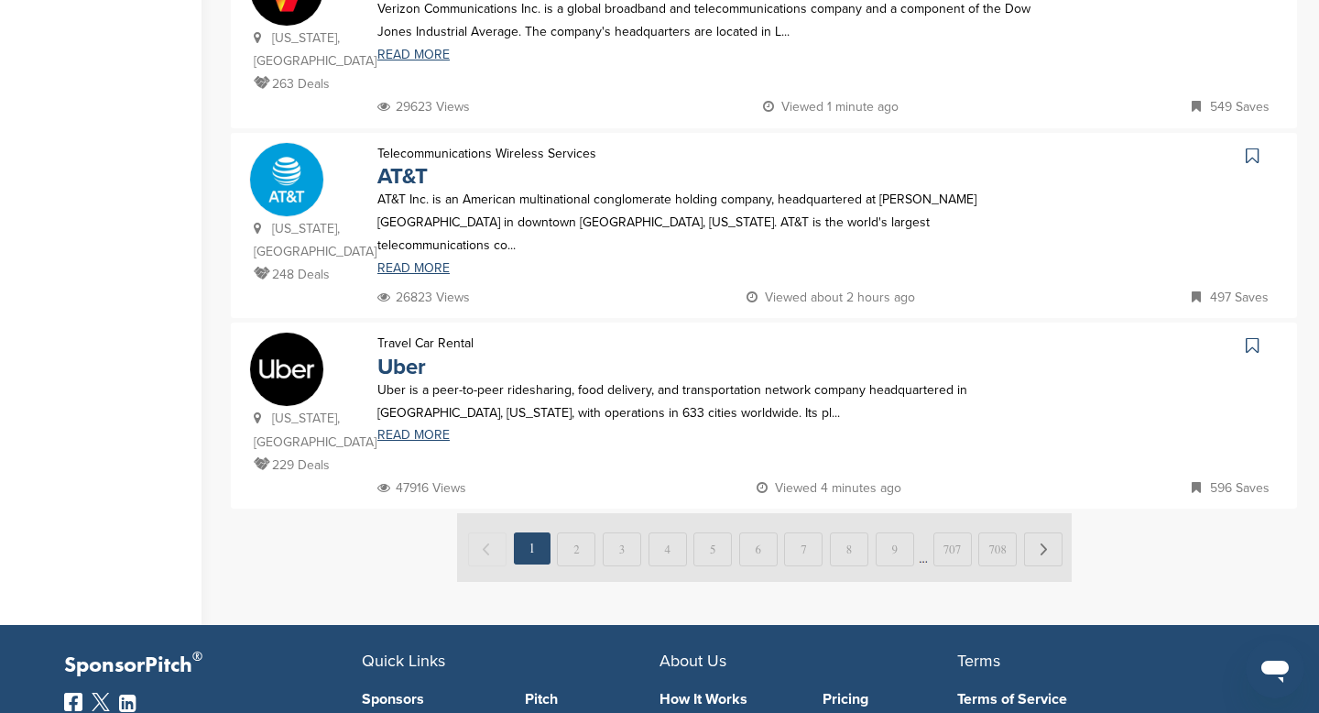
click at [573, 513] on img at bounding box center [764, 547] width 615 height 69
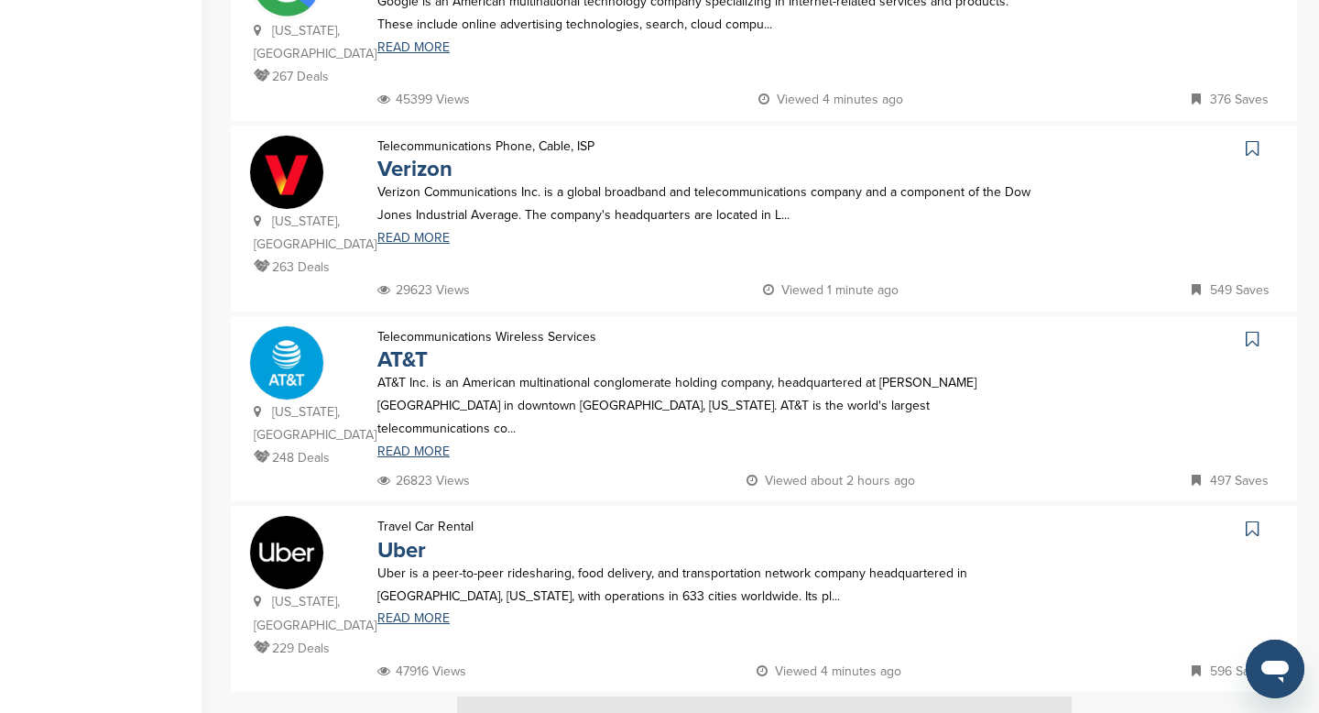
scroll to position [1590, 0]
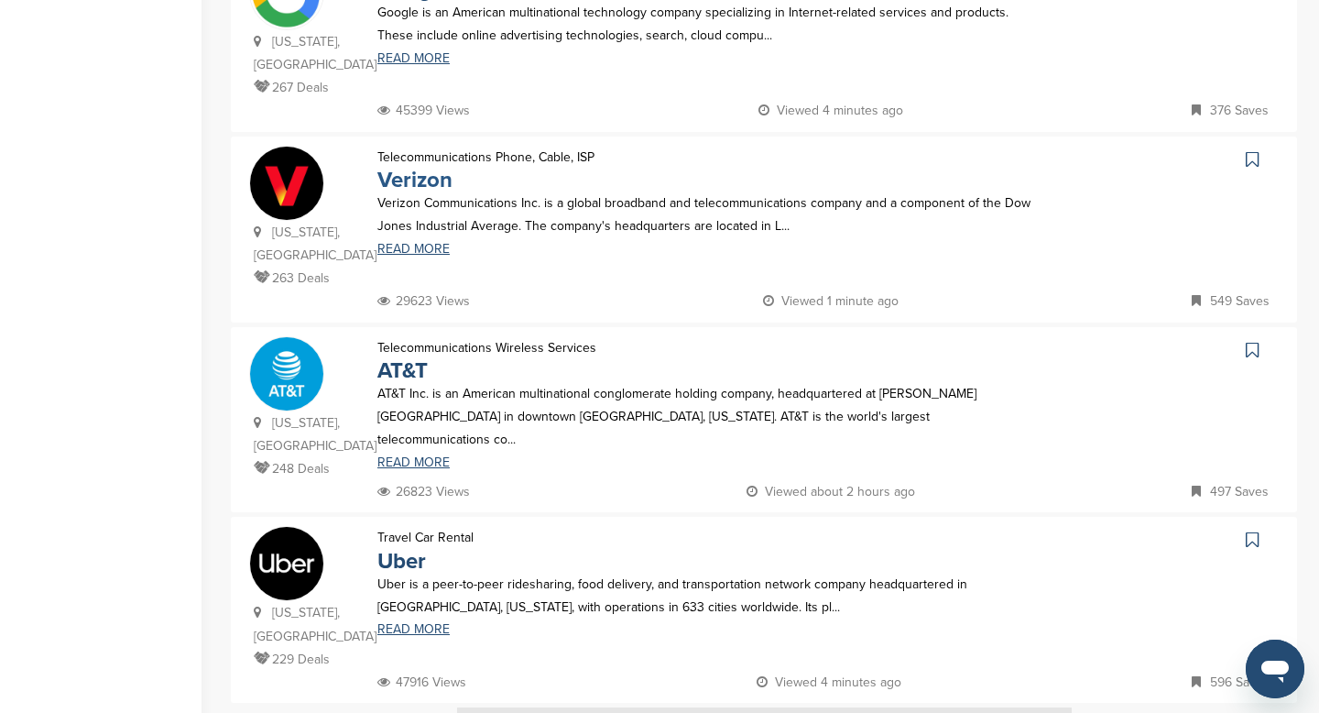
click at [435, 167] on link "Verizon" at bounding box center [414, 180] width 75 height 27
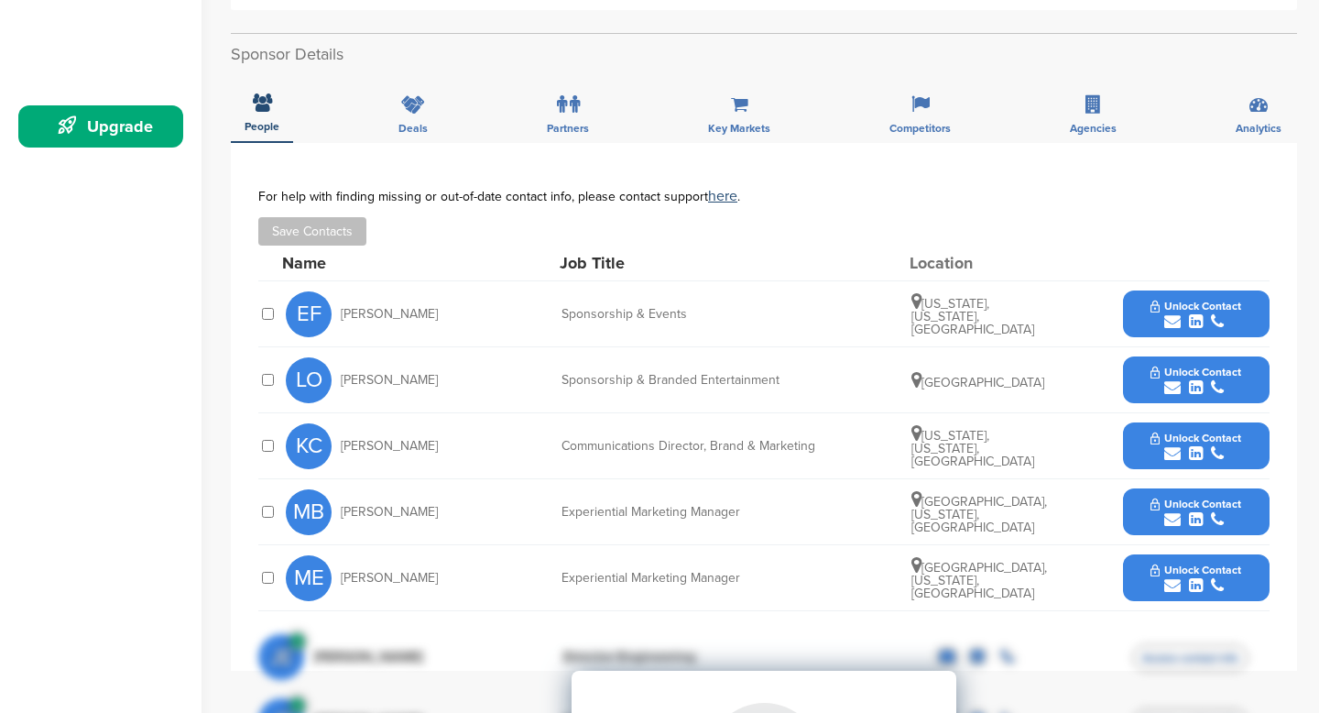
scroll to position [476, 0]
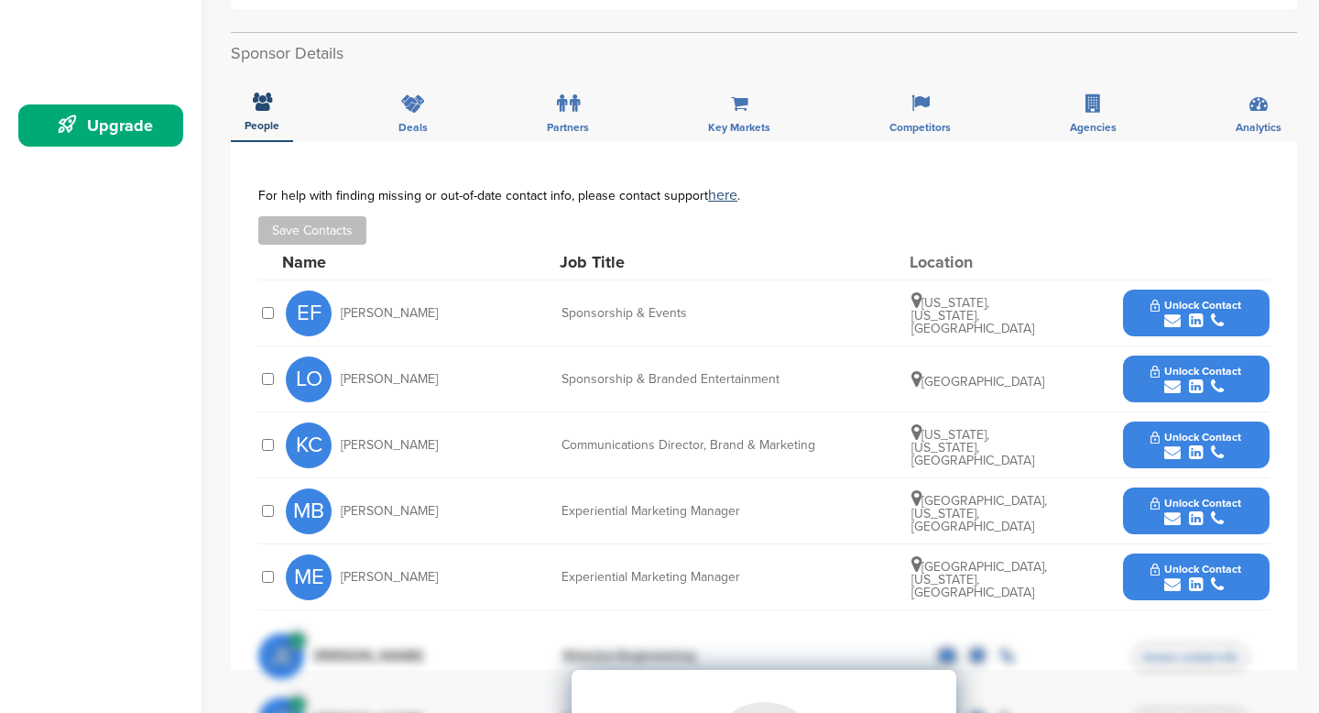
click at [1208, 304] on span "Unlock Contact" at bounding box center [1196, 305] width 91 height 13
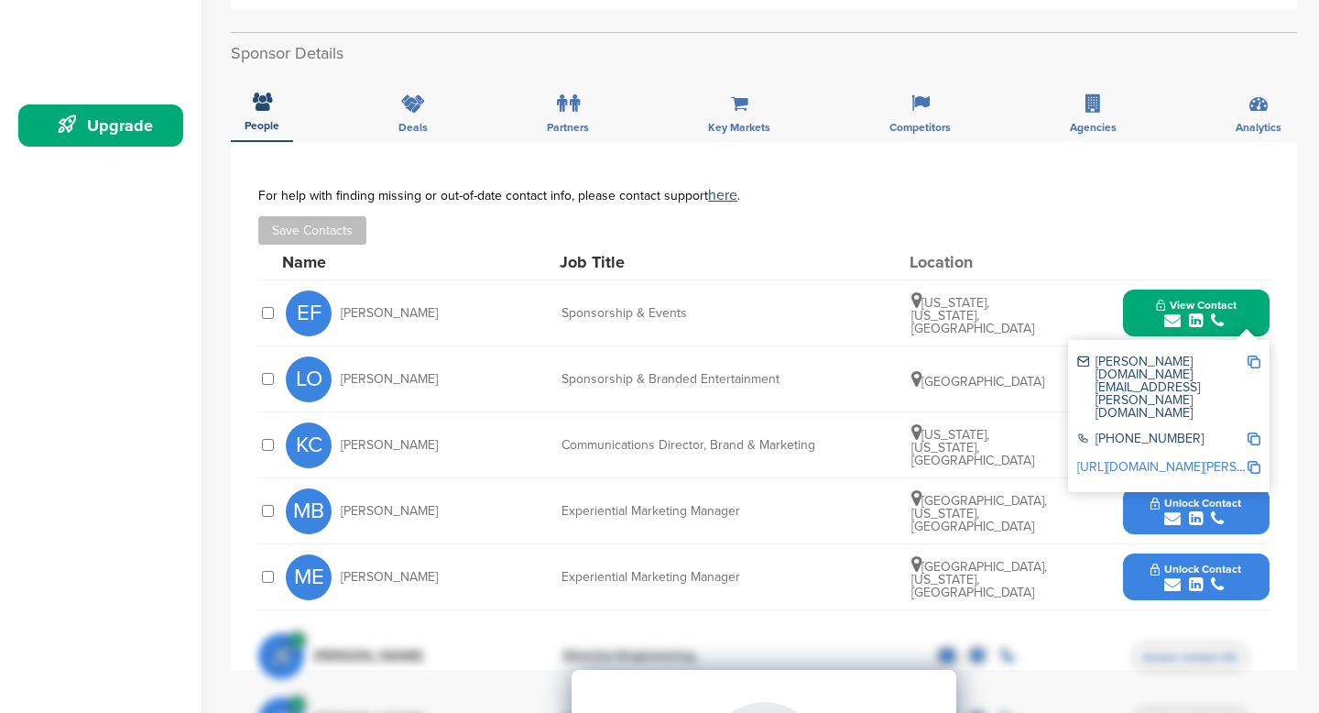
click at [1254, 359] on img at bounding box center [1254, 361] width 13 height 13
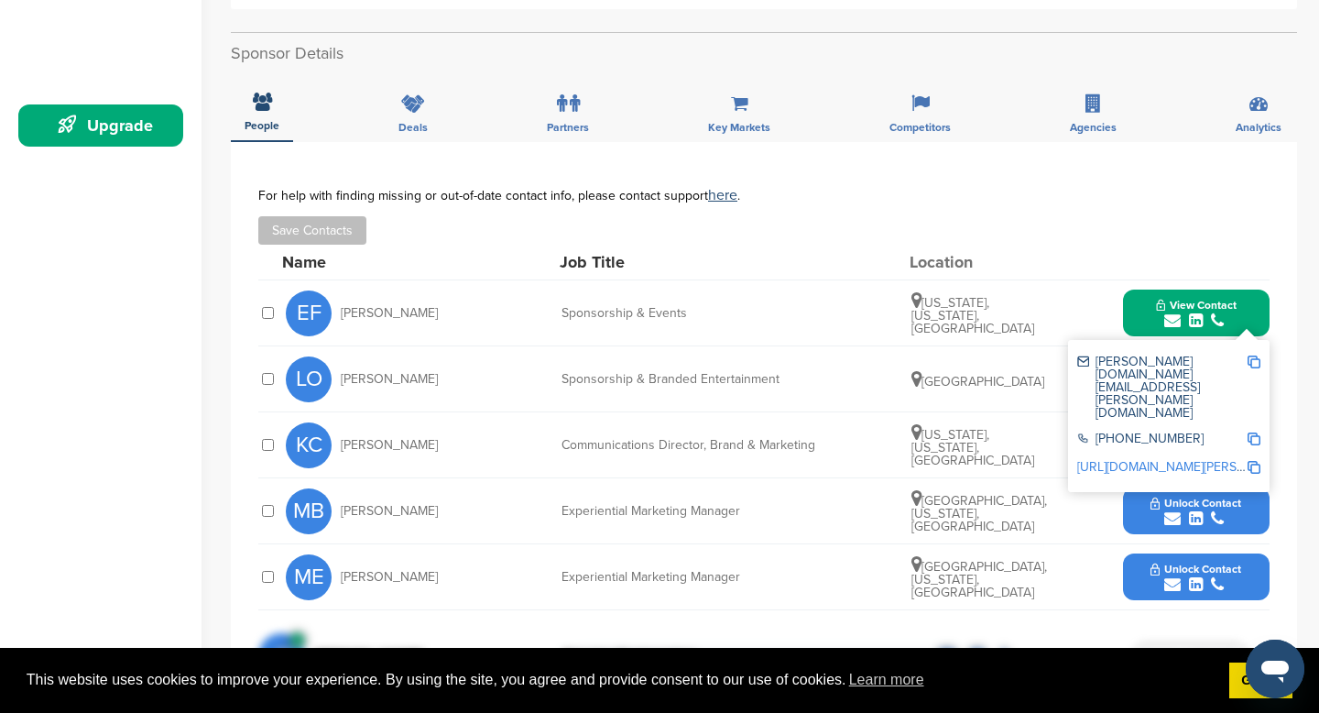
scroll to position [0, 0]
